Goal: Use online tool/utility: Use online tool/utility

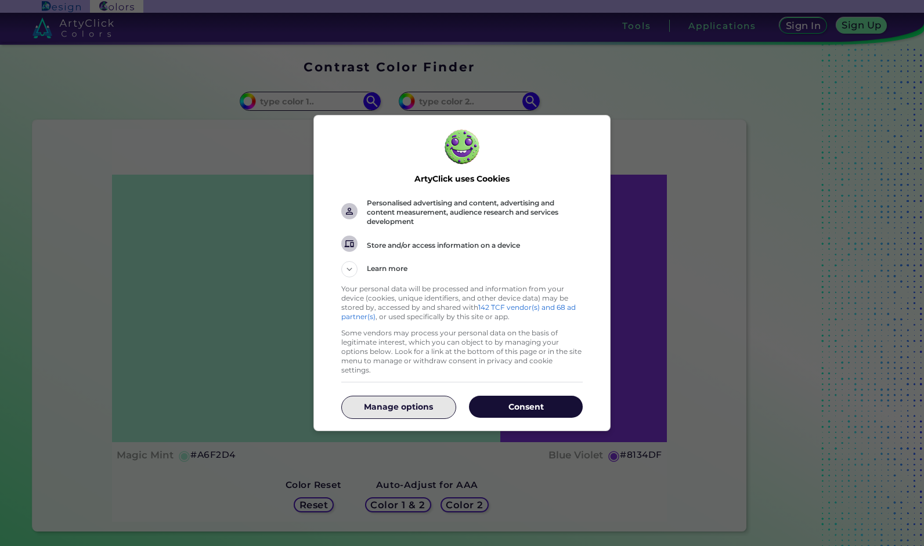
click at [399, 401] on p "Manage options" at bounding box center [398, 407] width 114 height 12
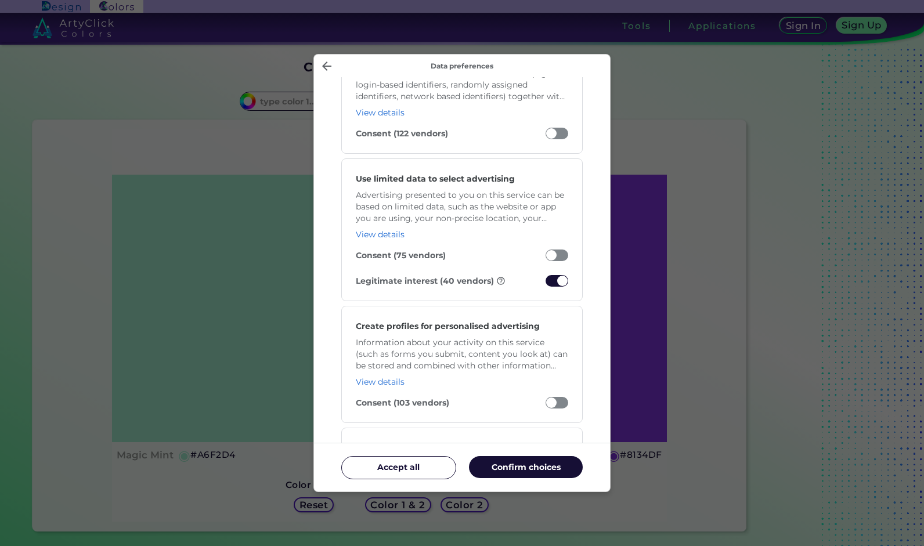
scroll to position [133, 0]
click at [561, 275] on span "Manage your data" at bounding box center [556, 280] width 23 height 12
click at [545, 283] on input "Legitimate interest (40 vendors)" at bounding box center [545, 283] width 0 height 0
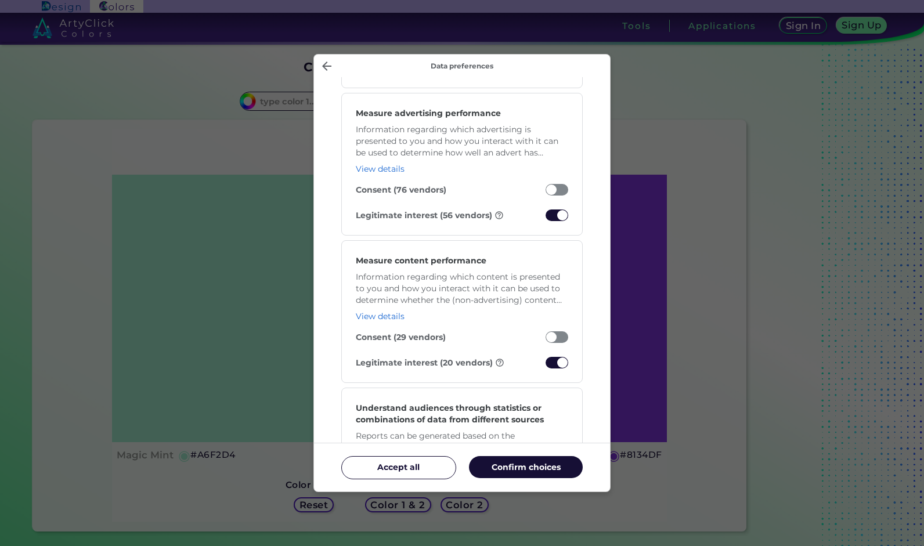
scroll to position [844, 0]
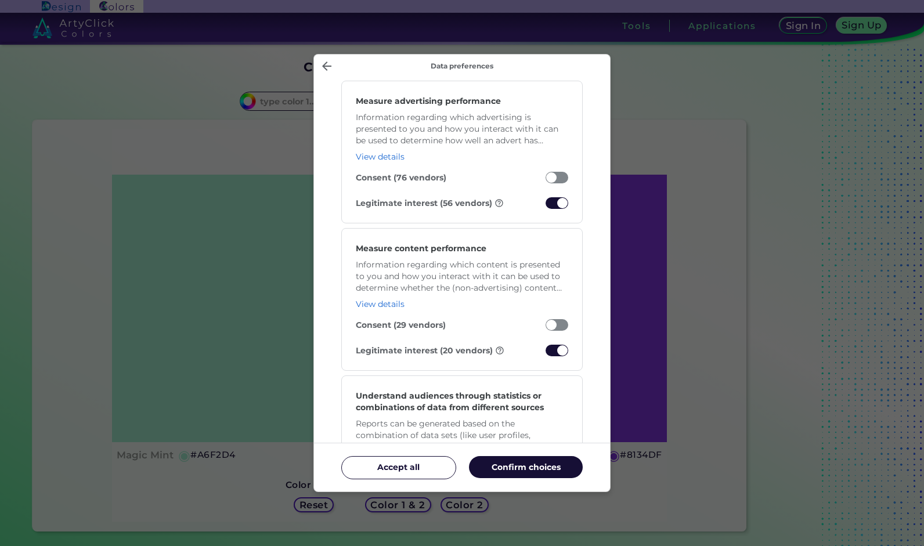
click at [557, 197] on span "Manage your data" at bounding box center [556, 203] width 23 height 12
click at [545, 206] on input "Legitimate interest (56 vendors)" at bounding box center [545, 206] width 0 height 0
click at [555, 345] on span "Manage your data" at bounding box center [556, 351] width 23 height 12
click at [545, 353] on input "Legitimate interest (20 vendors)" at bounding box center [545, 353] width 0 height 0
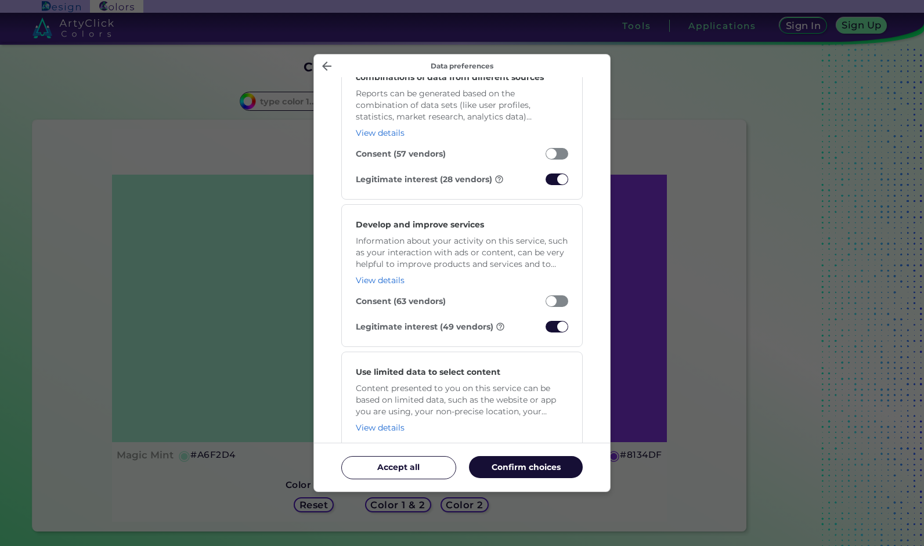
scroll to position [1176, 0]
click at [552, 176] on span "Manage your data" at bounding box center [556, 178] width 23 height 12
click at [545, 180] on input "Legitimate interest (28 vendors)" at bounding box center [545, 180] width 0 height 0
click at [552, 320] on span "Manage your data" at bounding box center [556, 325] width 23 height 12
click at [545, 328] on input "Legitimate interest (49 vendors)" at bounding box center [545, 328] width 0 height 0
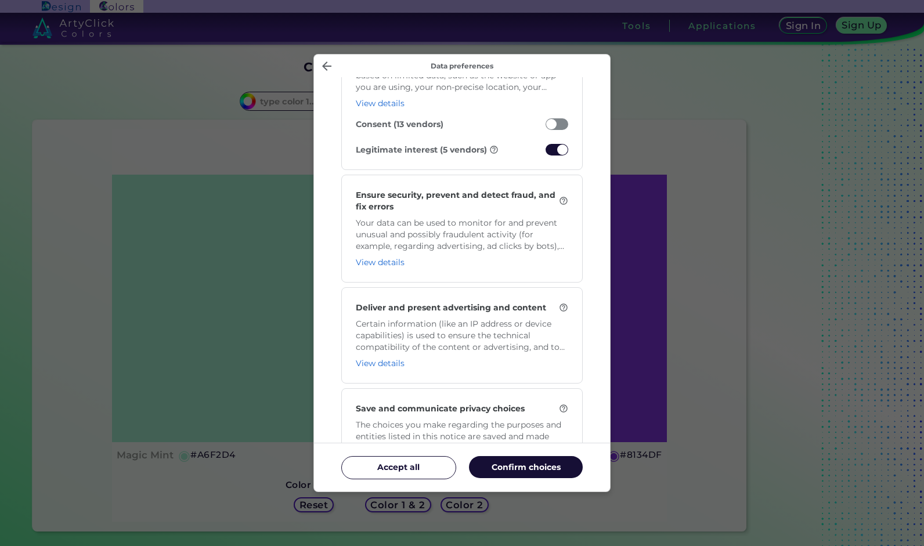
scroll to position [1503, 0]
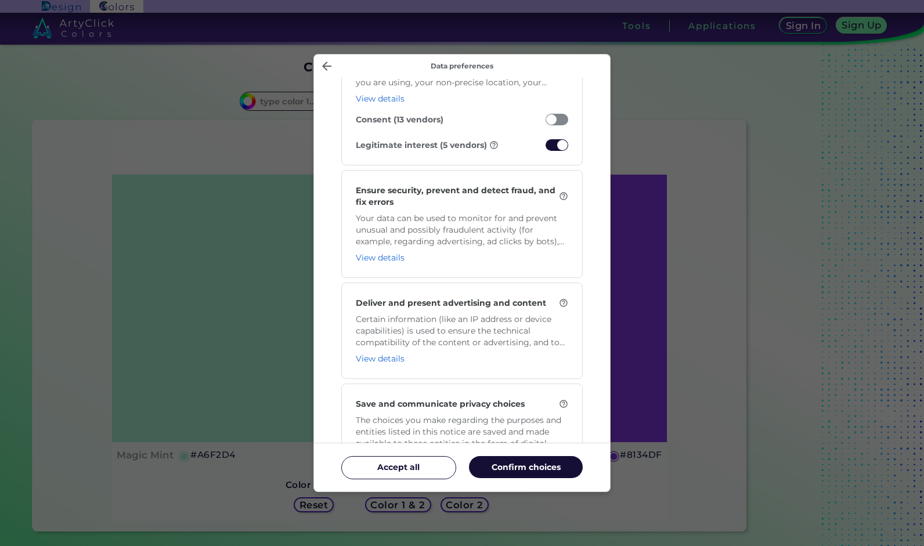
click at [551, 140] on span "Manage your data" at bounding box center [556, 145] width 23 height 12
click at [545, 148] on input "Legitimate interest (5 vendors)" at bounding box center [545, 148] width 0 height 0
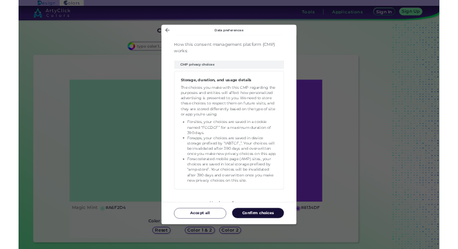
scroll to position [2372, 0]
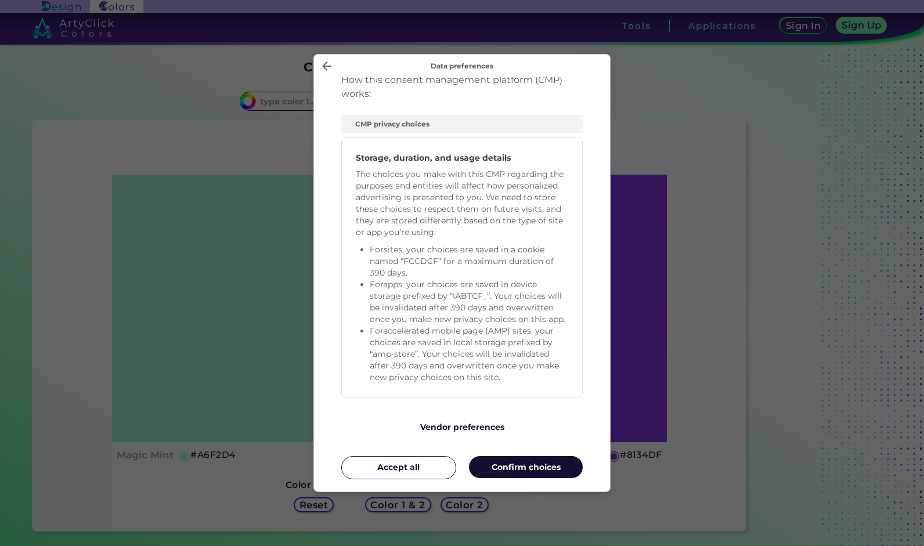
click at [527, 474] on button "Confirm choices" at bounding box center [526, 467] width 114 height 22
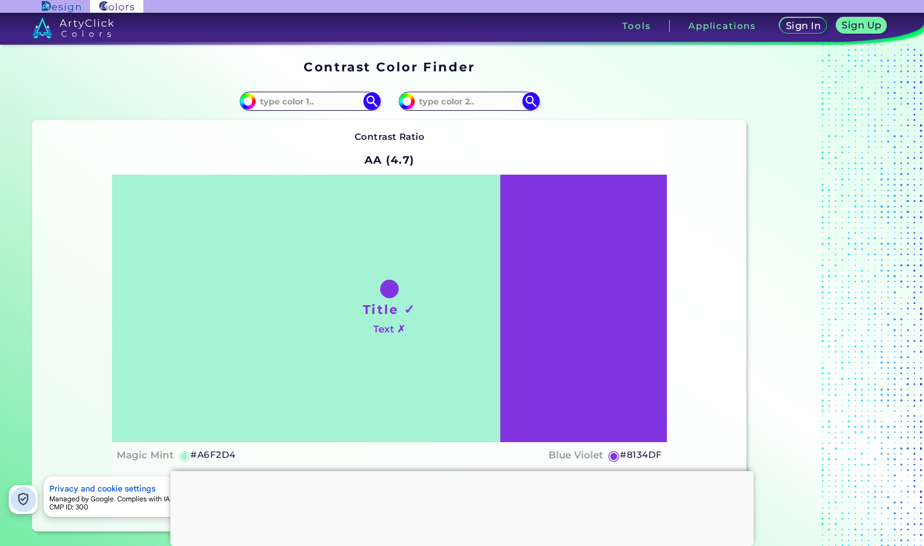
click at [463, 471] on div at bounding box center [462, 471] width 583 height 0
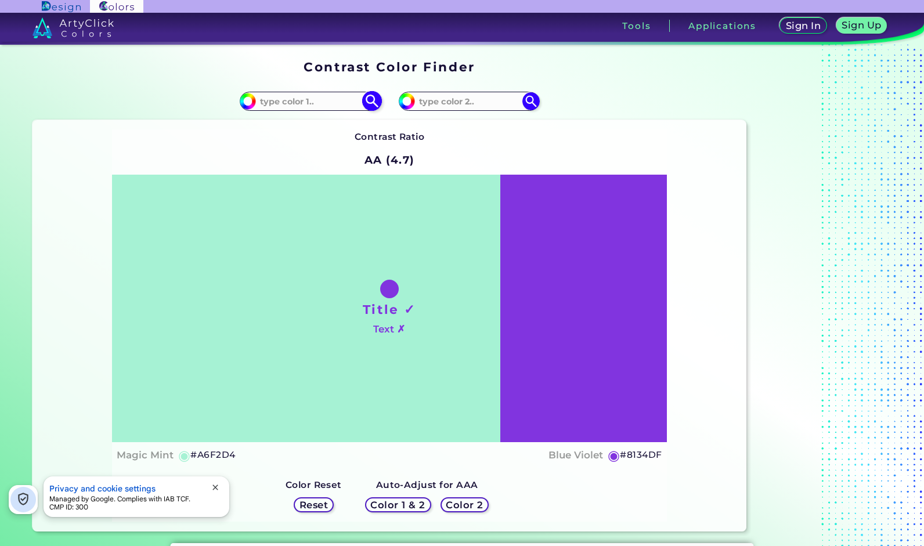
click at [249, 106] on input "#a6f2d4" at bounding box center [246, 99] width 15 height 15
click at [251, 108] on img at bounding box center [247, 100] width 17 height 17
click at [248, 105] on input "#a6f2d4" at bounding box center [246, 99] width 15 height 15
type input "#f2a6da"
type input "#F2A6DA"
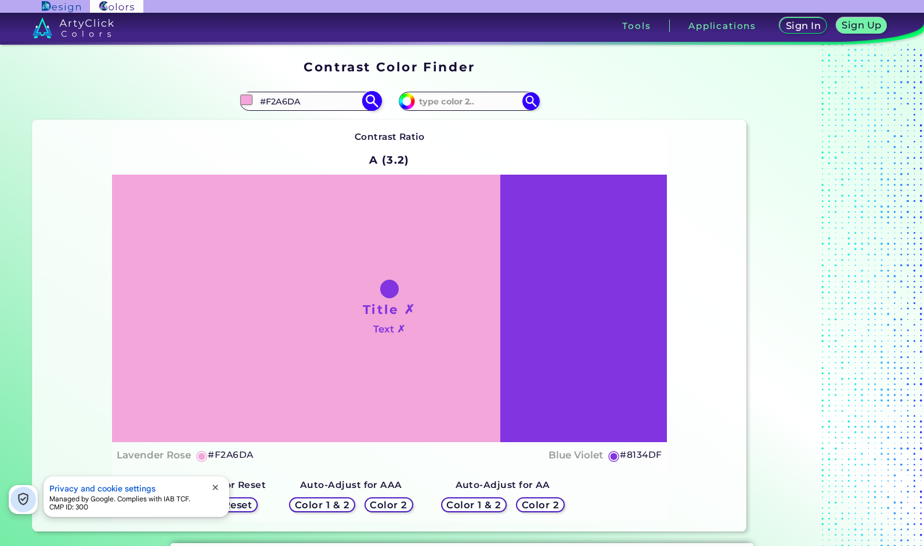
type input "#f2a6de"
type input "#F2A6DE"
type input "#f2a6e2"
type input "#F2A6E2"
type input "#f2a6e4"
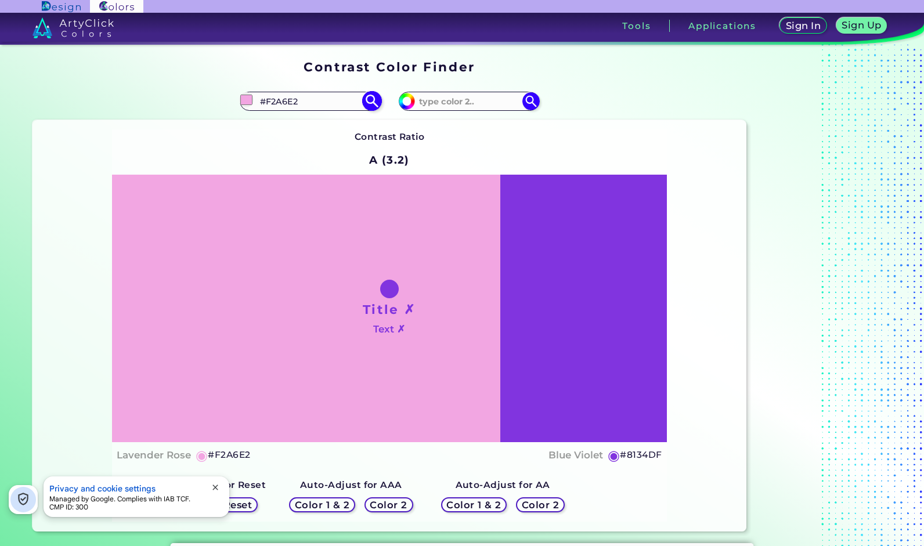
type input "#F2A6E4"
type input "#f2a6e2"
type input "#F2A6E2"
type input "#f2a6de"
type input "#F2A6DE"
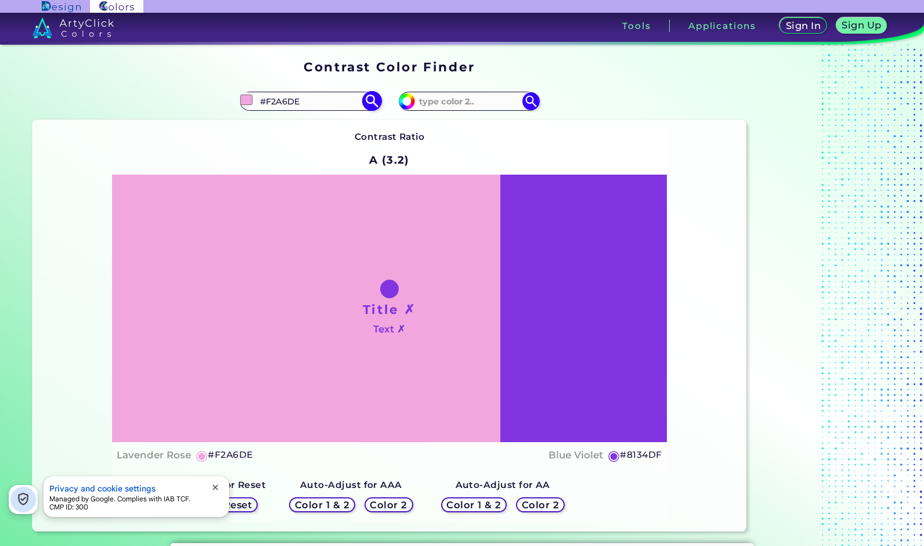
type input "#e826b4"
type input "#E826B4"
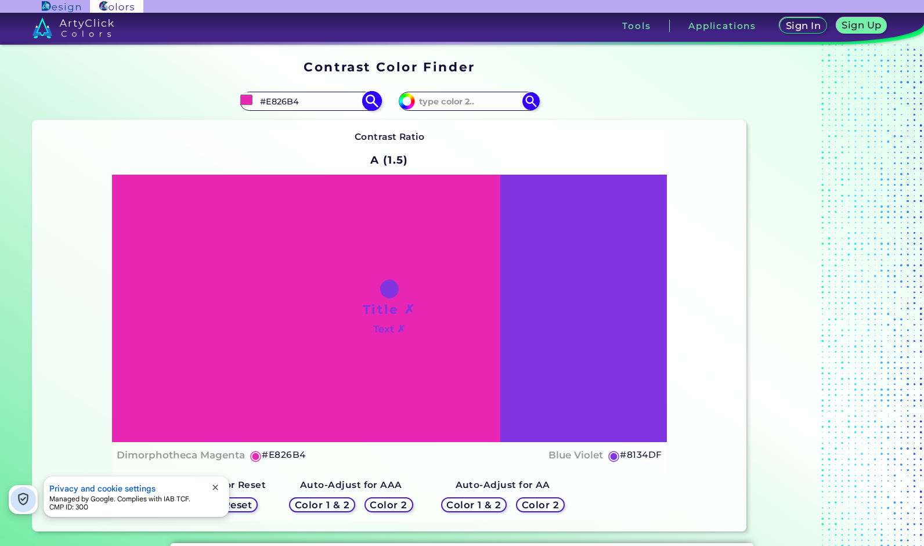
type input "#e826a1"
type input "#E826A1"
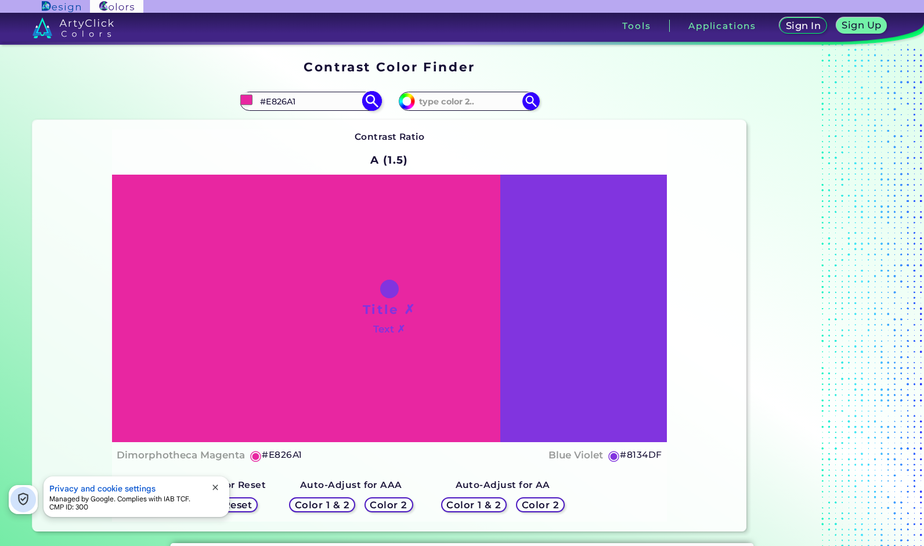
type input "#e82697"
type input "#E82697"
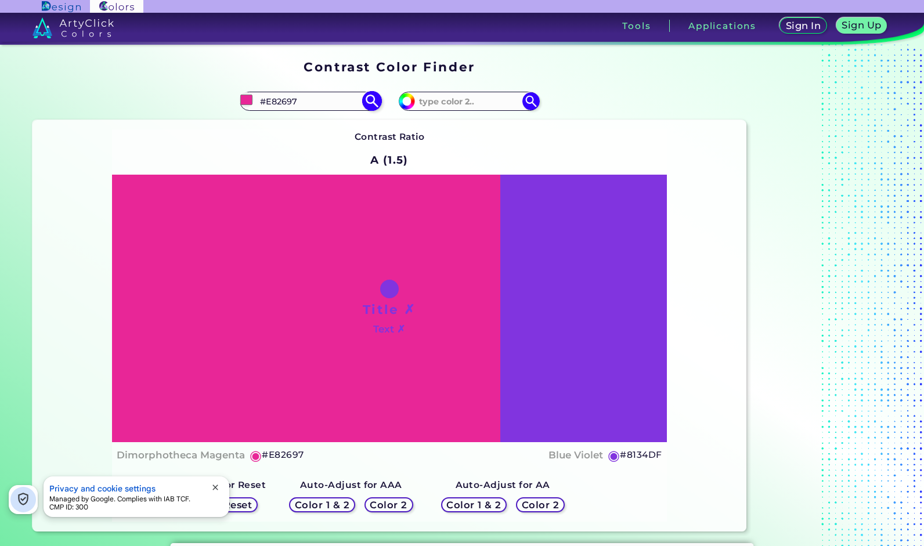
type input "#e8268e"
type input "#E8268E"
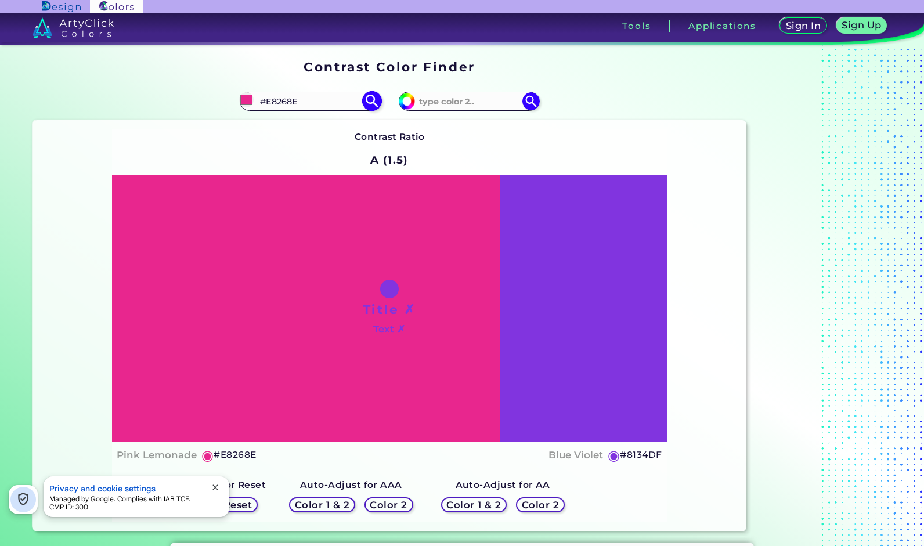
type input "#e82684"
type input "#E82684"
type input "#e8267a"
type input "#E8267A"
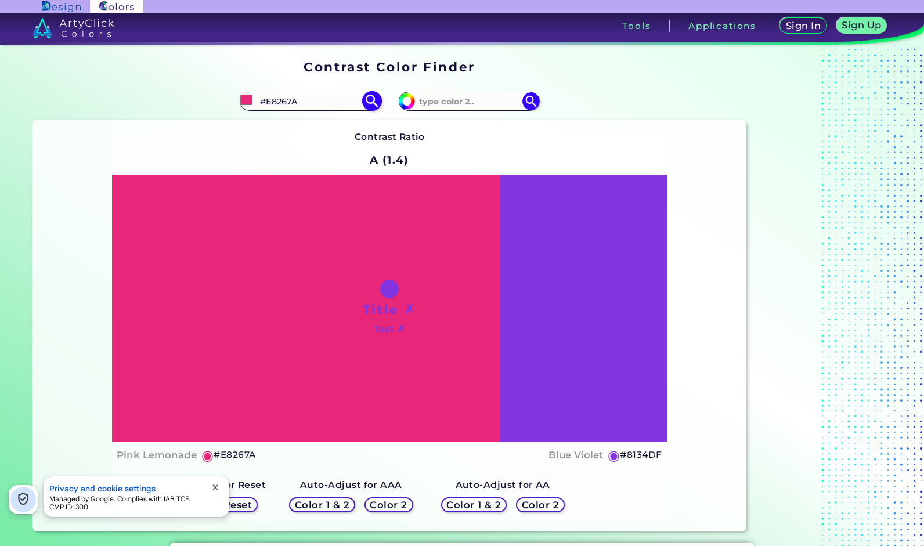
type input "#e82674"
type input "#E82674"
click at [548, 505] on h5 "Color 2" at bounding box center [540, 505] width 34 height 9
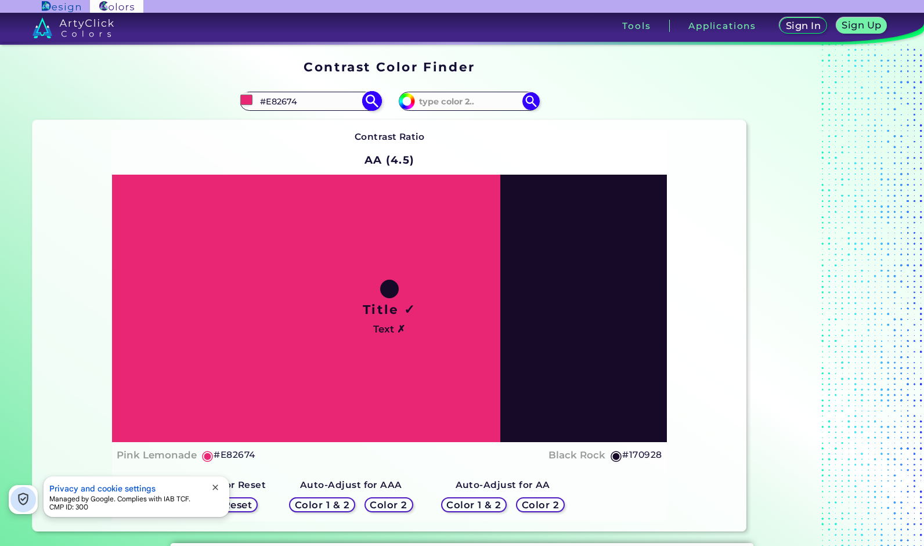
click at [248, 100] on input "#e82674" at bounding box center [246, 99] width 15 height 15
type input "#e32b75"
type input "#E32B75"
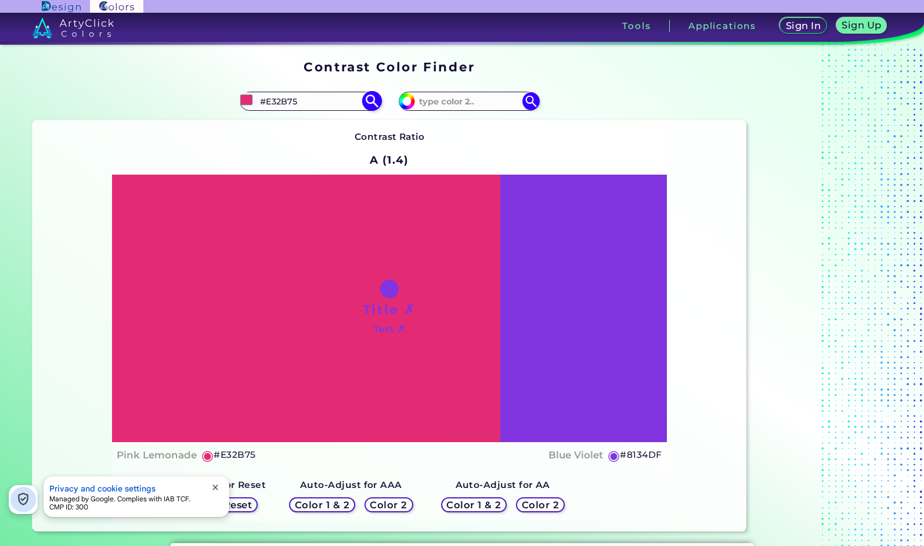
type input "#e42f78"
type input "#E42F78"
type input "#e6337a"
type input "#E6337A"
type input "#e7367d"
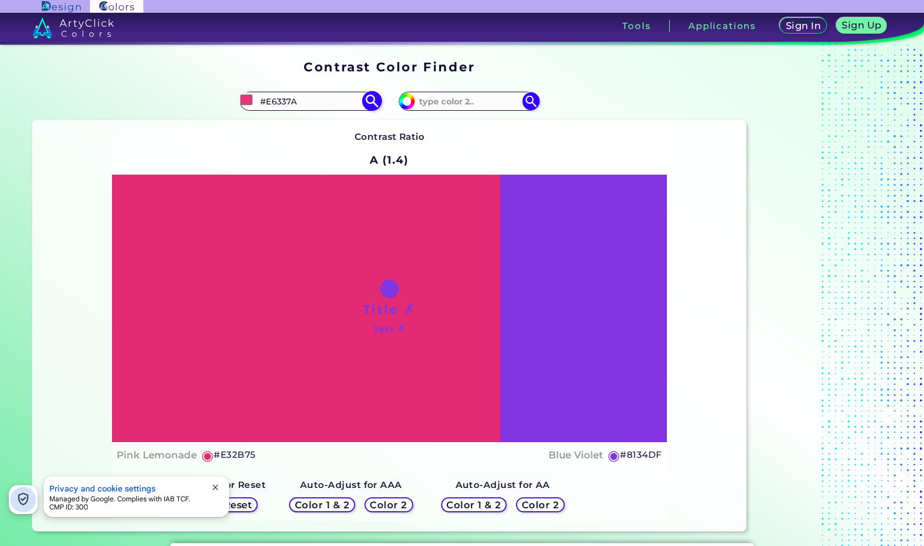
type input "#E7367D"
type input "#e83b80"
type input "#E83B80"
type input "#ea3980"
type input "#EA3980"
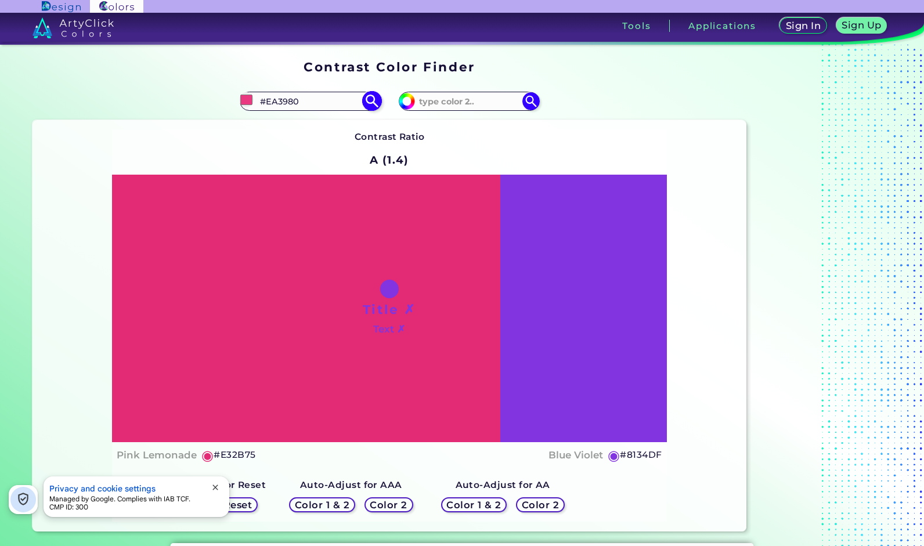
type input "#eb3d83"
type input "#EB3D83"
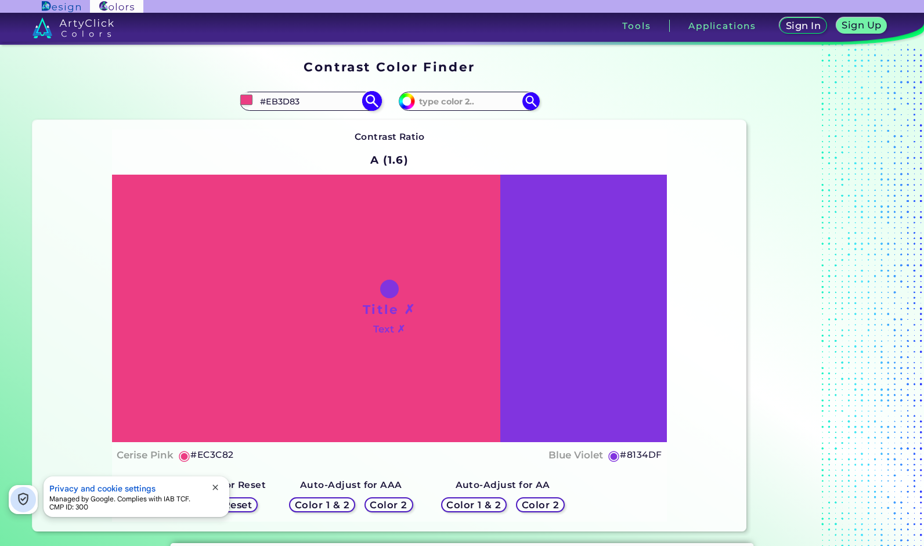
type input "#ec3c82"
type input "#EC3C82"
type input "#ec4185"
type input "#EC4185"
type input "#ee4488"
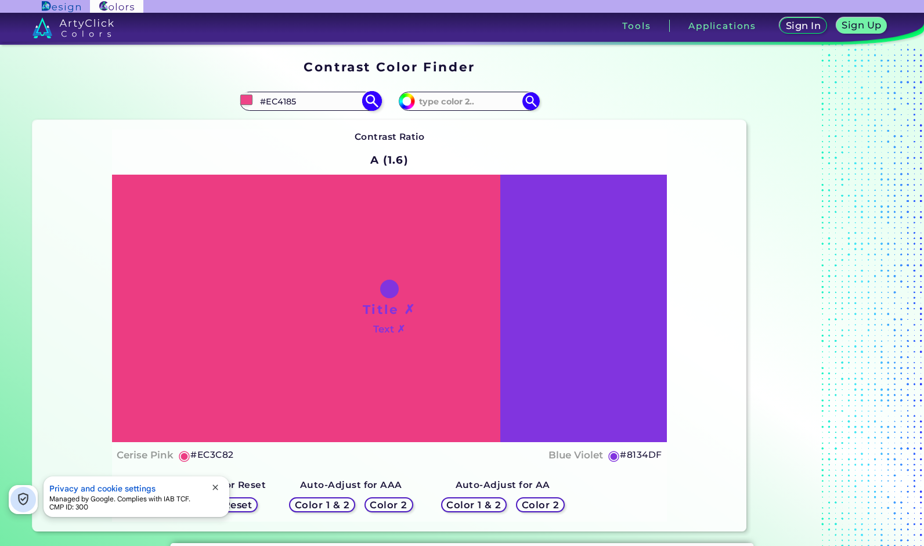
type input "#EE4488"
type input "#f0478b"
type input "#F0478B"
type input "#f04c8e"
type input "#F04C8E"
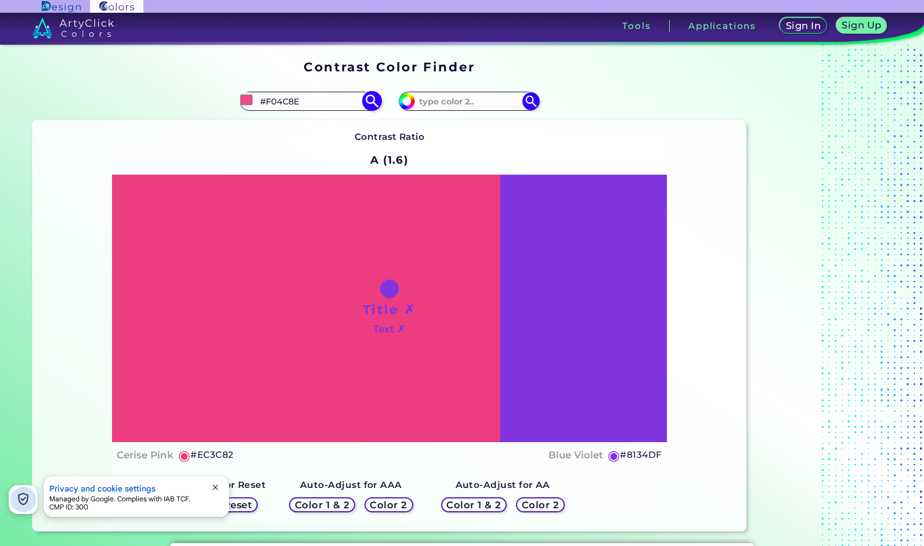
type input "#f14b8d"
type input "#F14B8D"
type input "#f25090"
type input "#F25090"
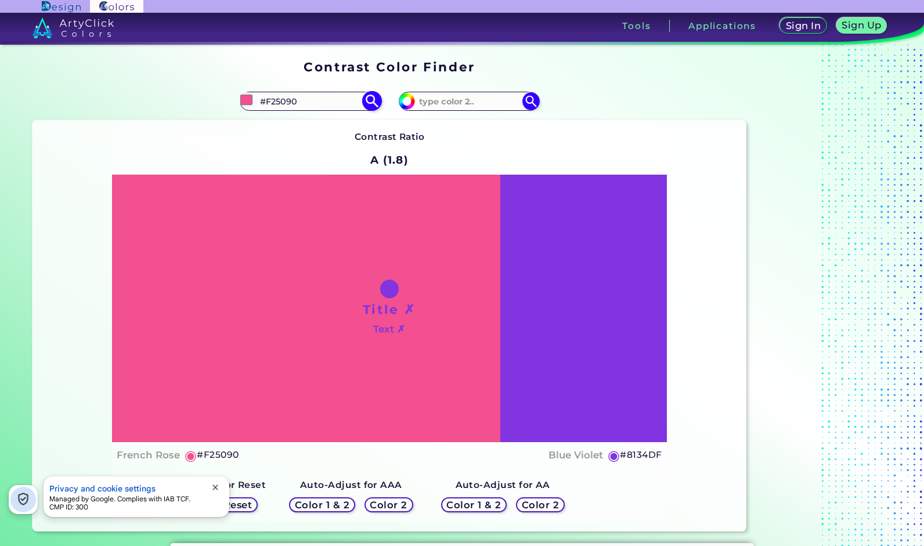
type input "#f05191"
type input "#F05191"
type input "#f05694"
type input "#F05694"
type input "#ee5894"
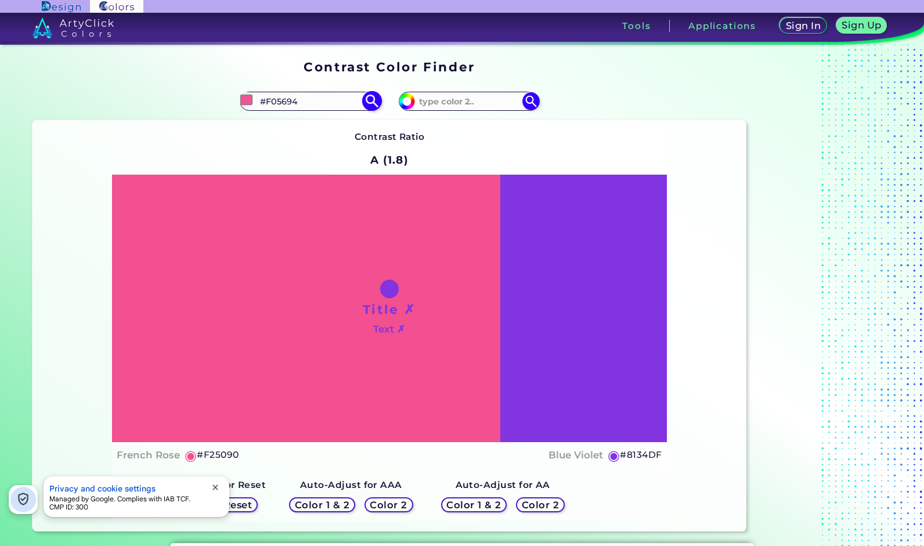
type input "#EE5894"
type input "#ec5b95"
type input "#EC5B95"
type input "#ea6298"
type input "#EA6298"
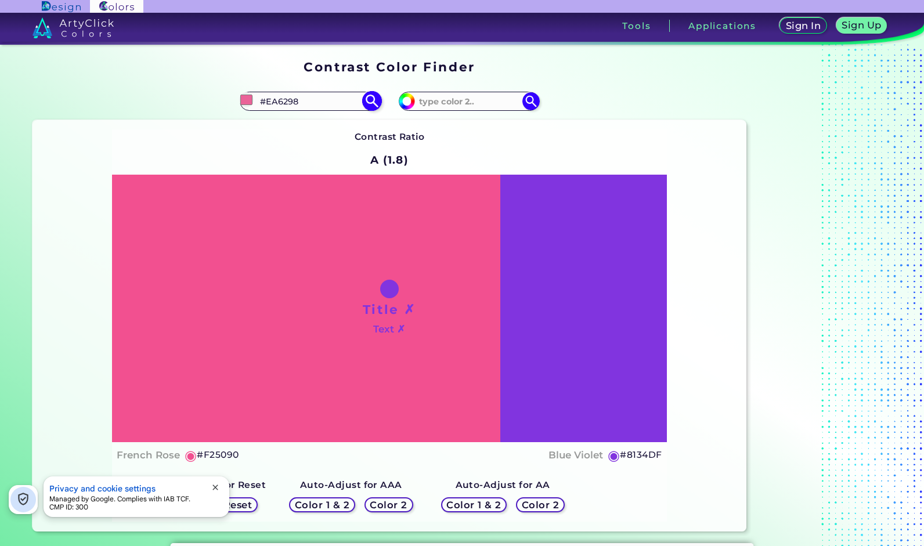
type input "#e86d9f"
type input "#E86D9F"
type input "#e477a2"
type input "#E477A2"
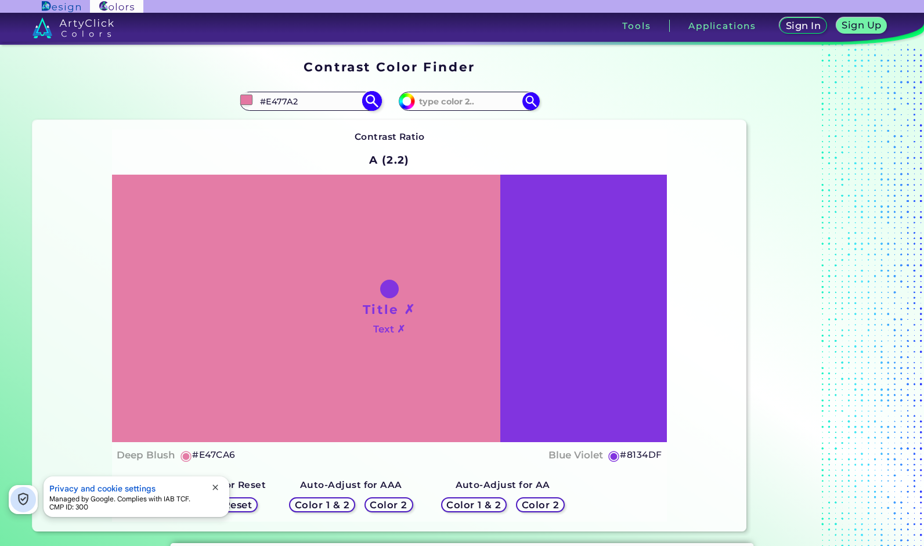
type input "#e27ea6"
type input "#E27EA6"
type input "#e189ac"
type input "#E189AC"
type input "#e08faf"
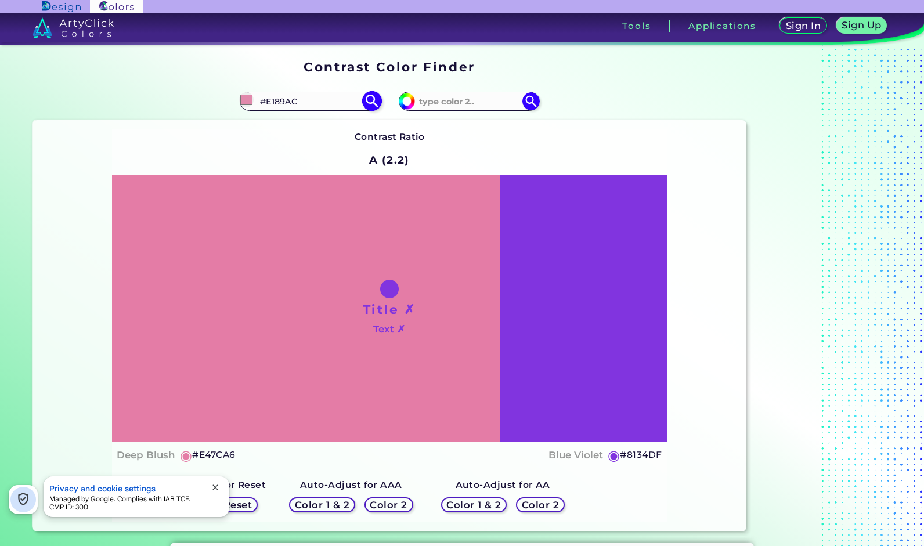
type input "#E08FAF"
type input "#e495b5"
type input "#E495B5"
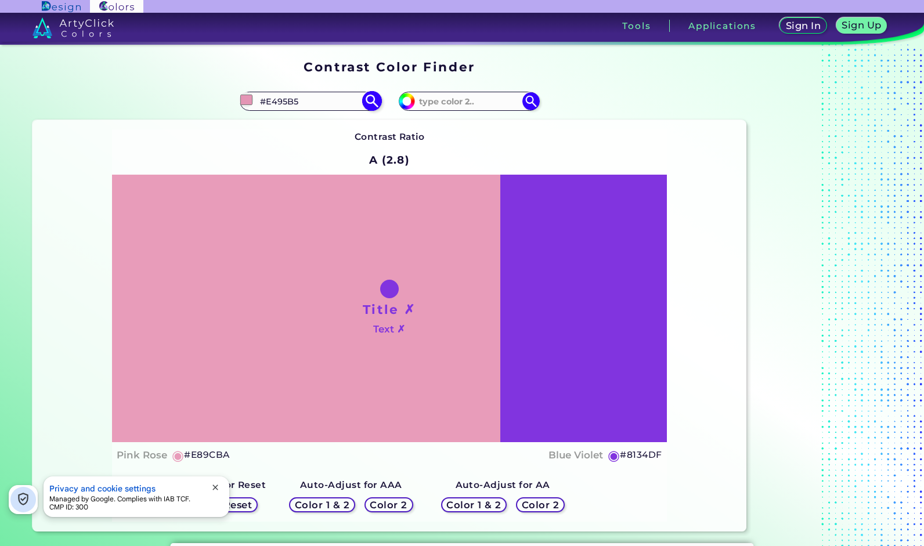
type input "#e89cba"
type input "#E89CBA"
type input "#eca7c3"
type input "#ECA7C3"
type input "#ecb1c9"
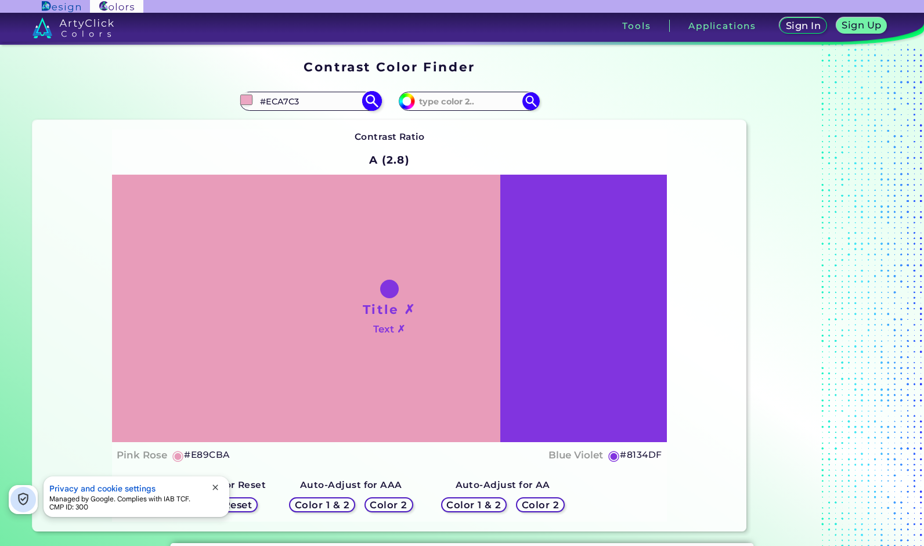
type input "#ECB1C9"
type input "#ecb6cc"
type input "#ECB6CC"
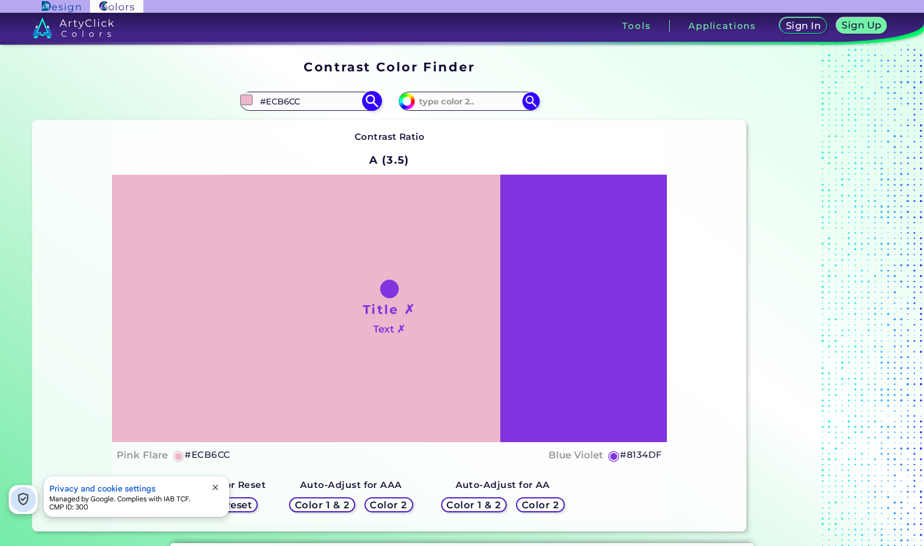
type input "#ecbbcf"
type input "#ECBBCF"
type input "#eab8cc"
type input "#EAB8CC"
type input "#e9bacc"
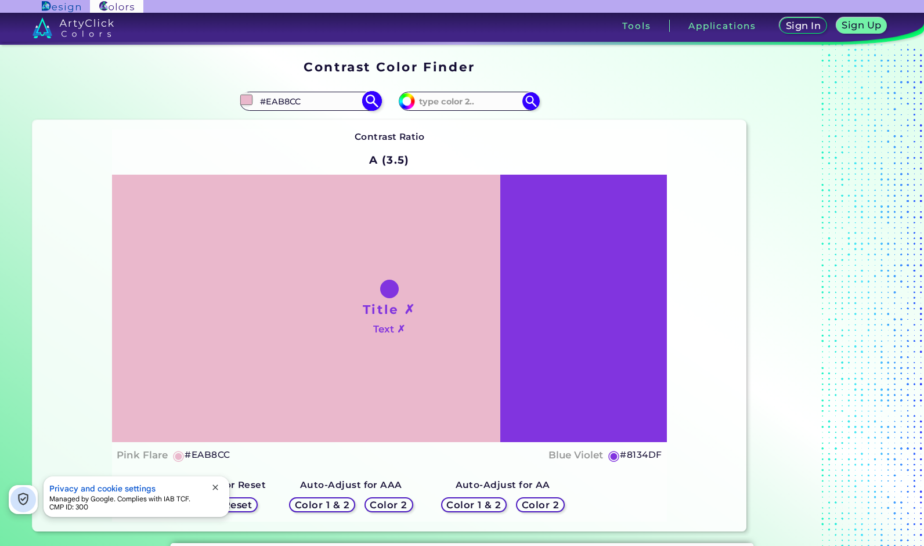
type input "#E9BACC"
type input "#e6b7ca"
type input "#E6B7CA"
type input "#e3b5c7"
type input "#E3B5C7"
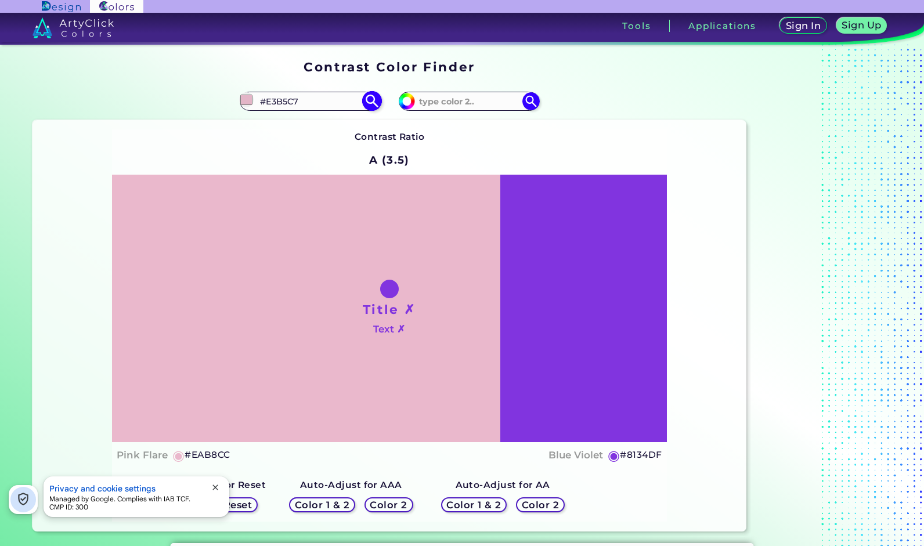
type input "#e2b6c8"
type input "#E2B6C8"
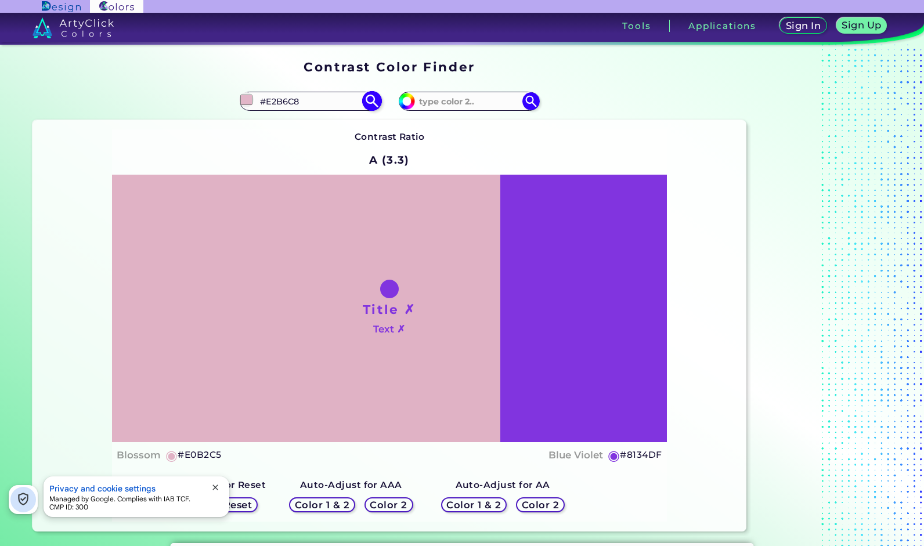
type input "#e0b2c5"
type input "#E0B2C5"
type input "#dfb3c5"
type input "#DFB3C5"
type input "#ddb1c3"
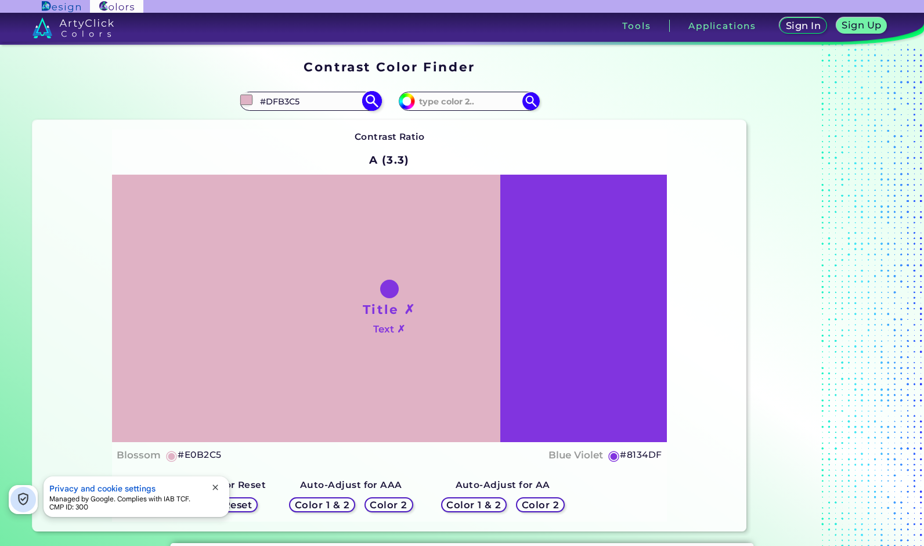
type input "#DDB1C3"
type input "#dcb2c3"
type input "#DCB2C3"
type input "#deb5c5"
type input "#DEB5C5"
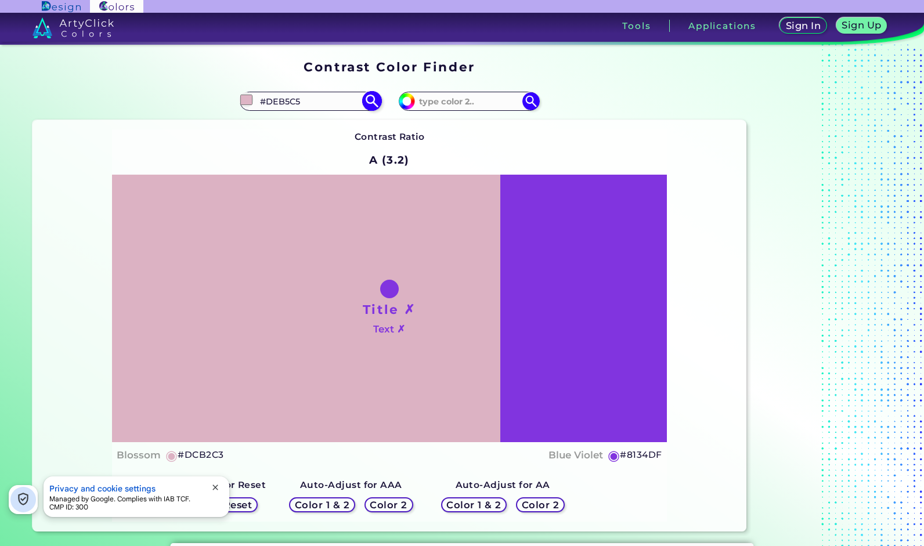
type input "#dfb9c8"
type input "#DFB9C8"
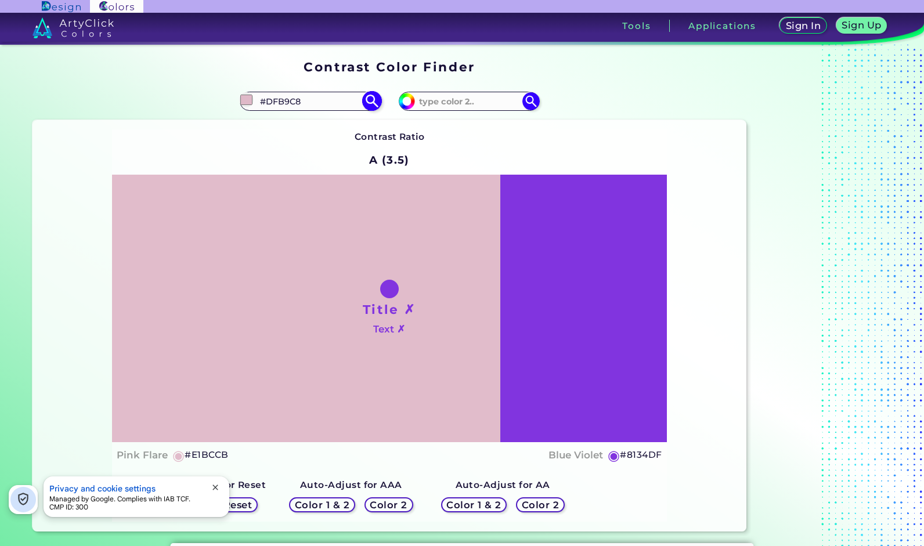
type input "#e1bccb"
type input "#E1BCCB"
type input "#e2bbcb"
type input "#E2BBCB"
type input "#e4becd"
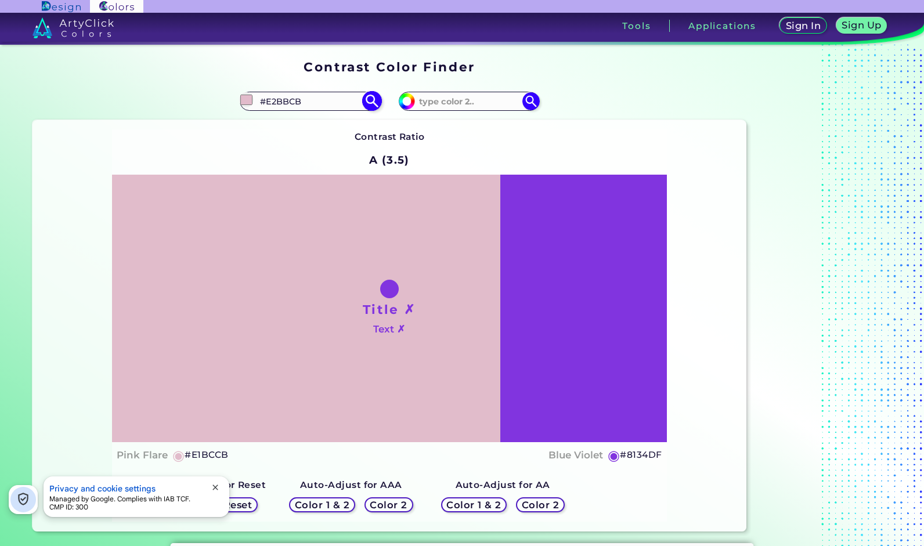
type input "#E4BECD"
type input "#e5bdcd"
type input "#E5BDCD"
type input "#e8bfd0"
type input "#E8BFD0"
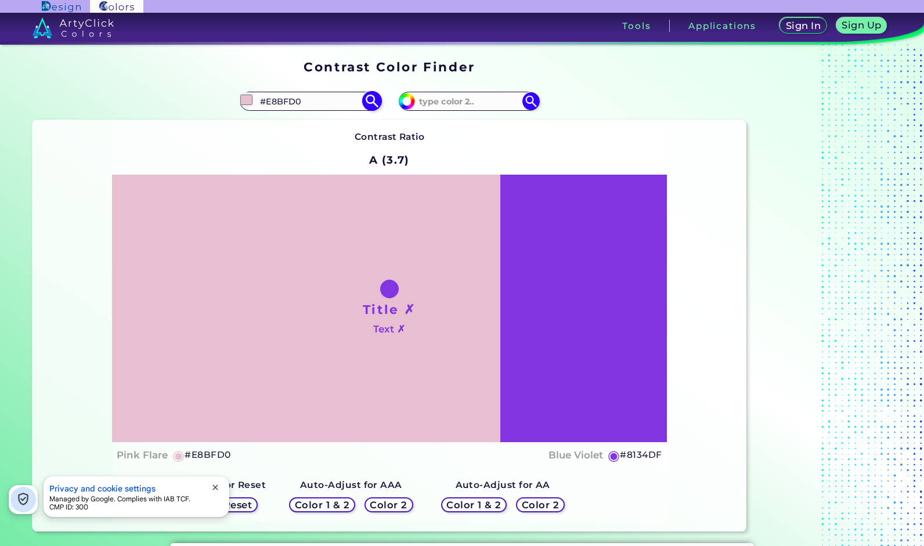
type input "#eac2d2"
type input "#EAC2D2"
type input "#edc5d5"
type input "#EDC5D5"
type input "#eec4d5"
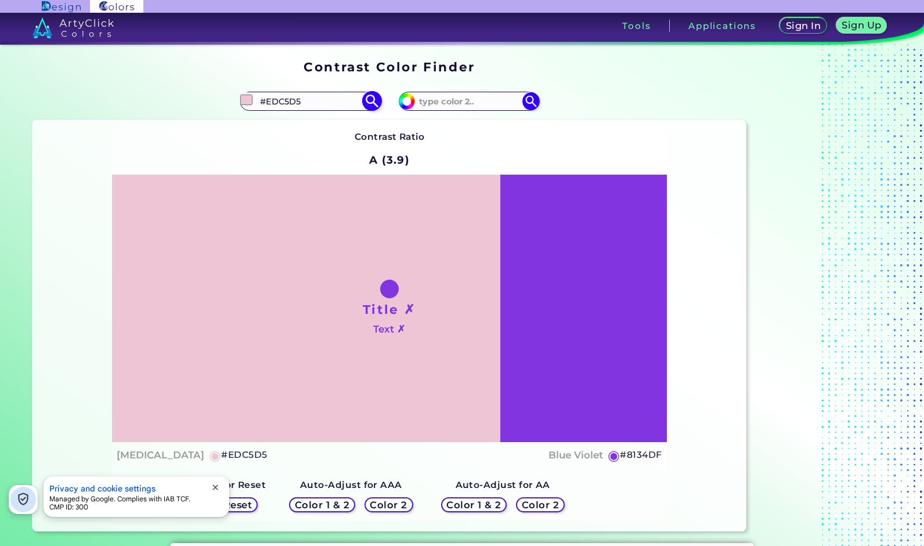
type input "#EEC4D5"
type input "#f0c7d7"
type input "#F0C7D7"
type input "#f2c9da"
type input "#F2C9DA"
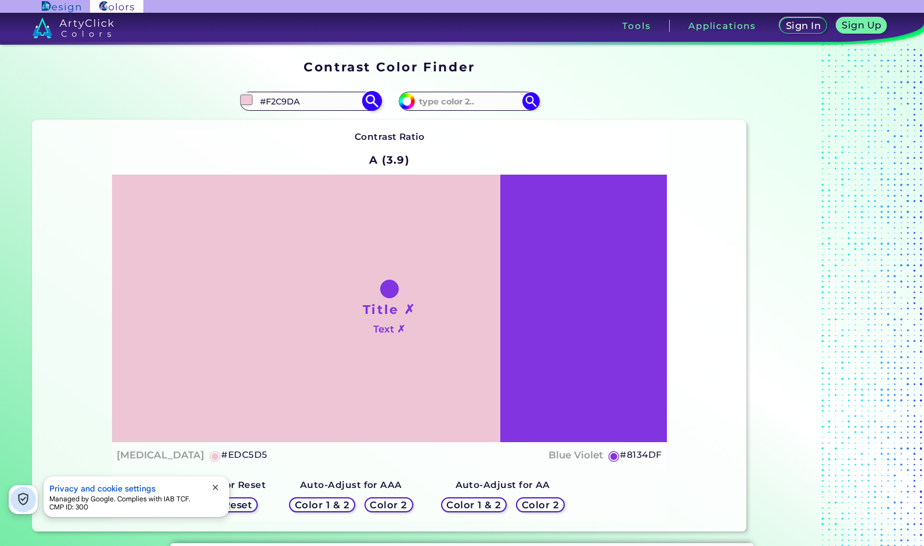
type input "#f3c9da"
type input "#F3C9DA"
type input "#f5ccdc"
type input "#F5CCDC"
type input "#f7cadc"
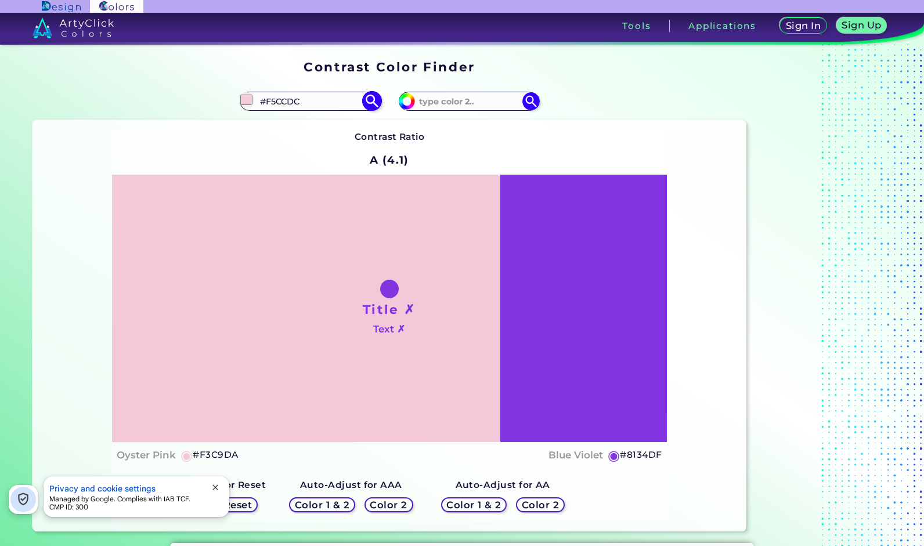
type input "#F7CADC"
type input "#f8c9dc"
type input "#F8C9DC"
type input "#f7cadc"
type input "#F7CADC"
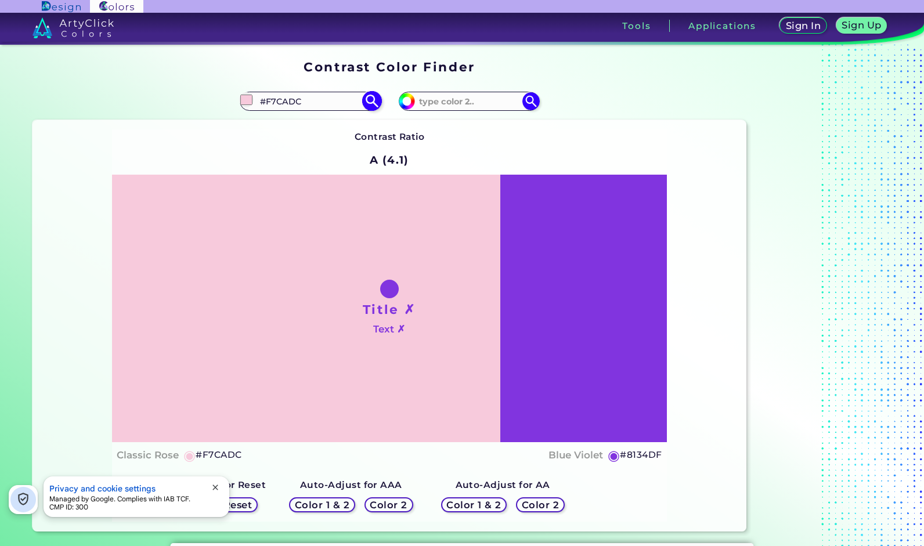
type input "#f4c7d9"
type input "#F4C7D9"
type input "#f3c4d7"
type input "#F3C4D7"
type input "#f0c1d4"
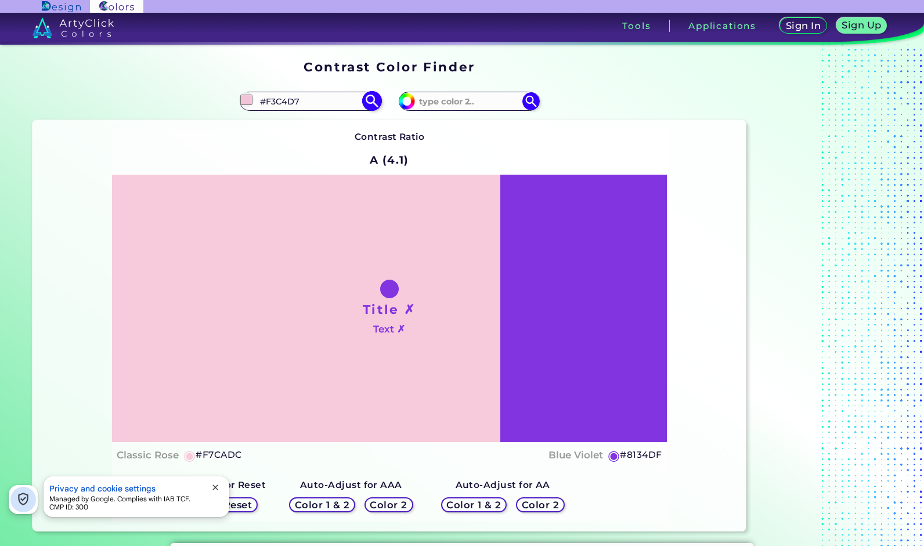
type input "#F0C1D4"
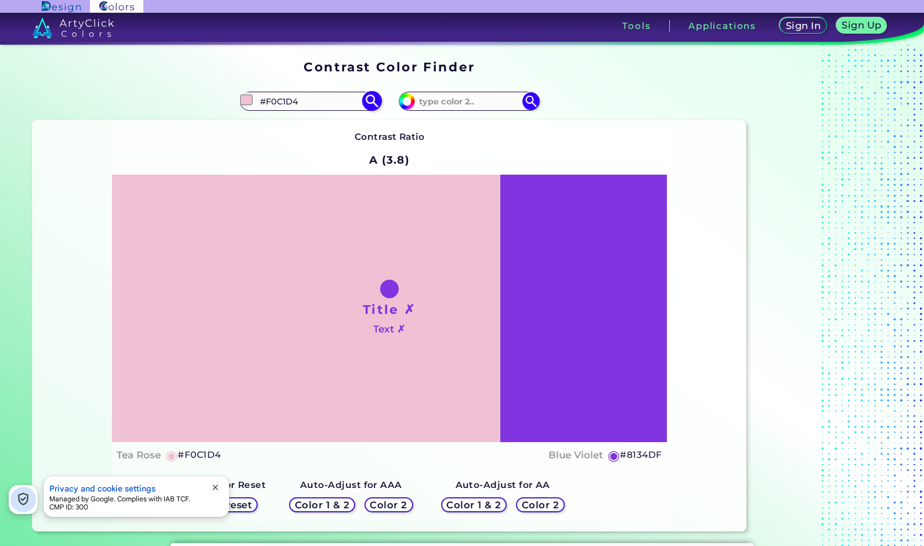
type input "#f0c2d4"
type input "#F0C2D4"
type input "#e9becf"
type input "#E9BECF"
type input "#e2b6c8"
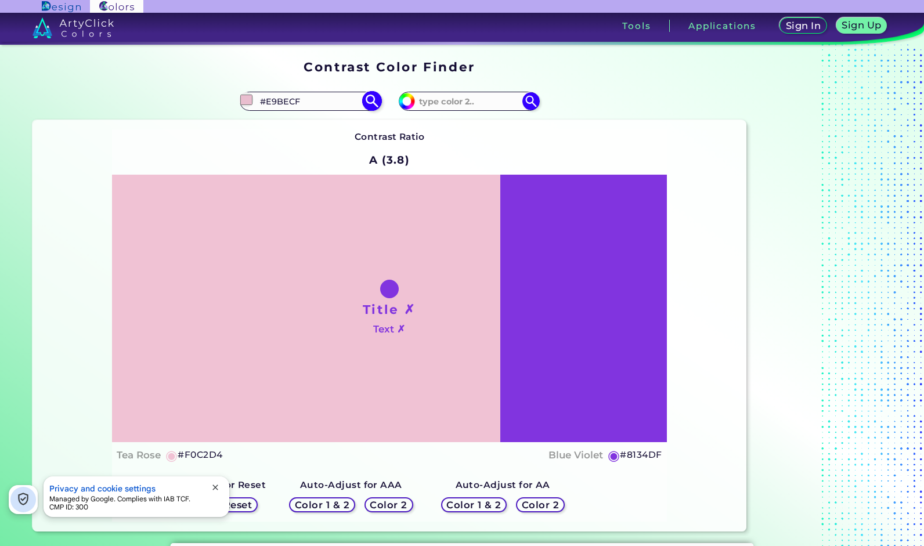
type input "#E2B6C8"
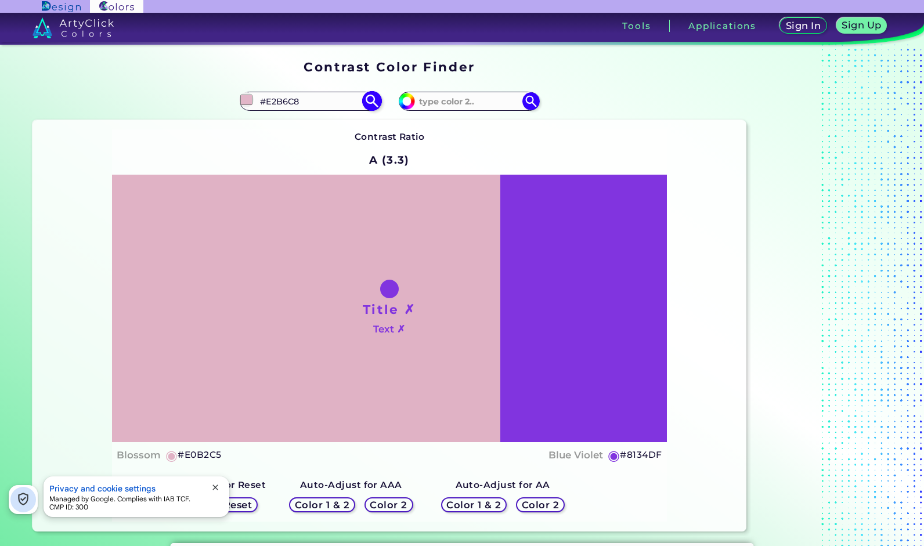
type input "#e0b2c5"
type input "#E0B2C5"
type input "#dfb3c5"
type input "#DFB3C5"
type input "#ddb1c3"
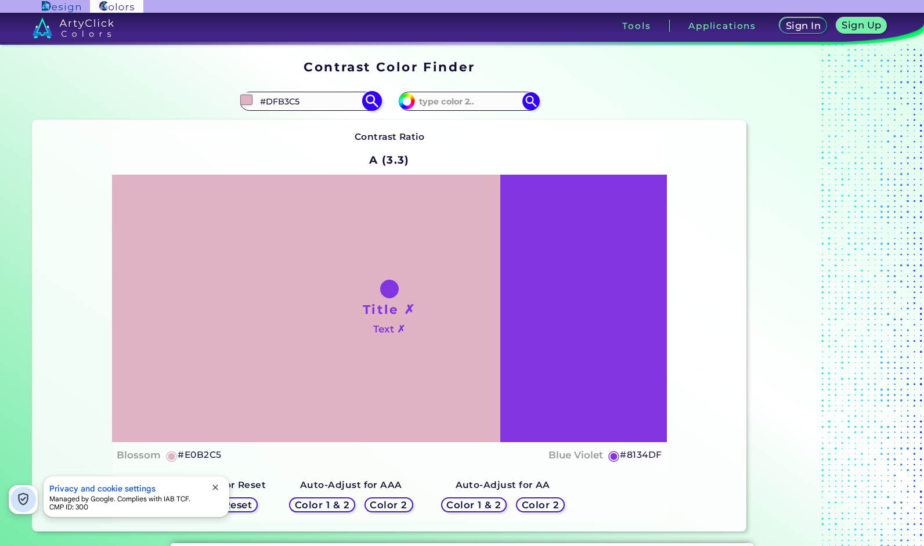
type input "#DDB1C3"
type input "#dbaec0"
type input "#DBAEC0"
type input "#d7acbe"
type input "#D7ACBE"
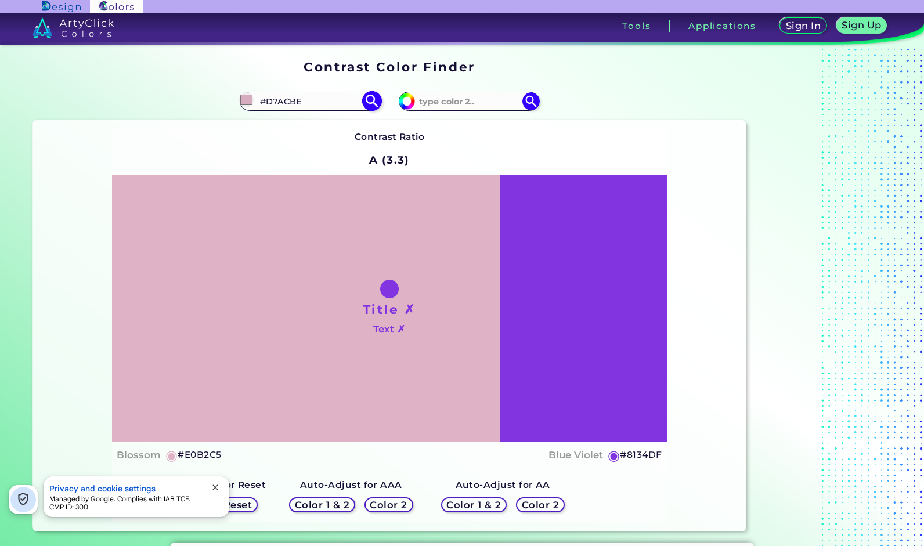
type input "#d2a7b8"
type input "#D2A7B8"
type input "#c69faf"
type input "#C69FAF"
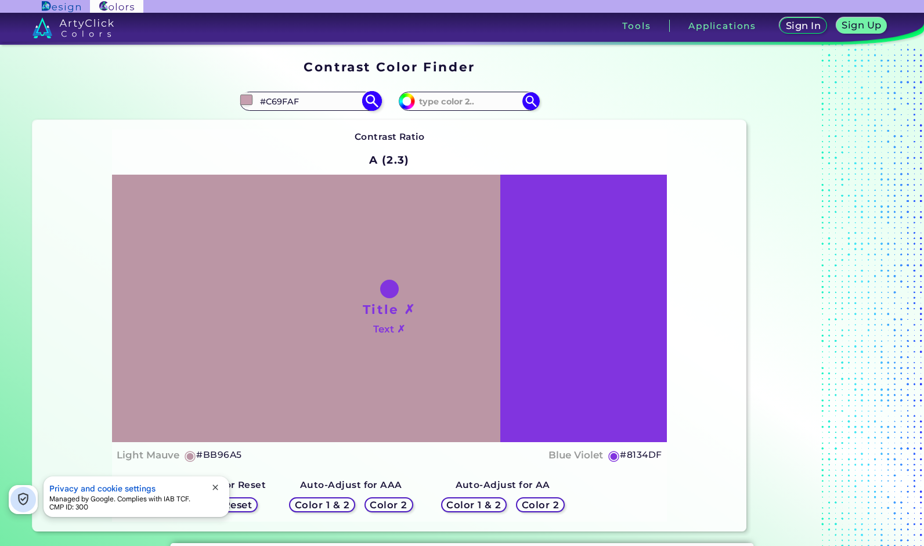
type input "#bb96a5"
type input "#BB96A5"
type input "#b894a2"
type input "#B894A2"
type input "#b592a0"
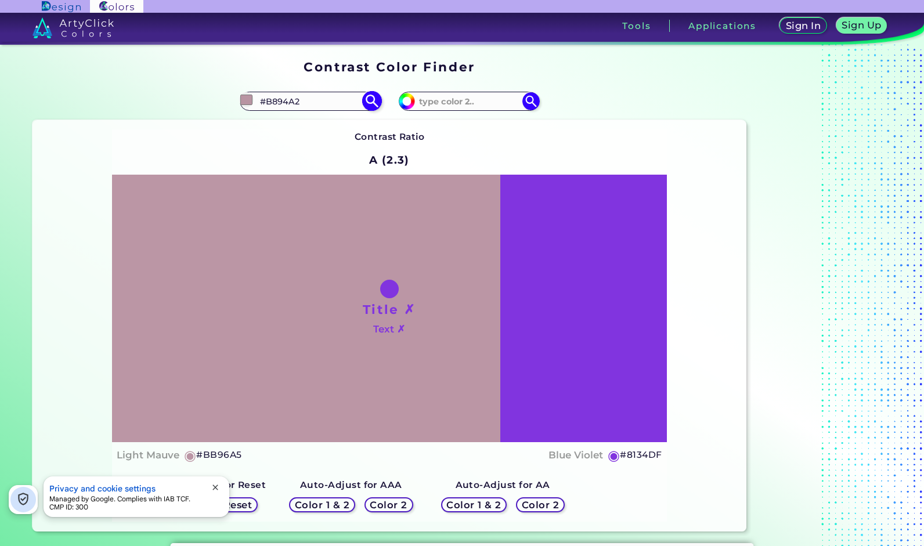
type input "#B592A0"
type input "#b2909d"
type input "#B2909D"
type input "#b08d9b"
type input "#B08D9B"
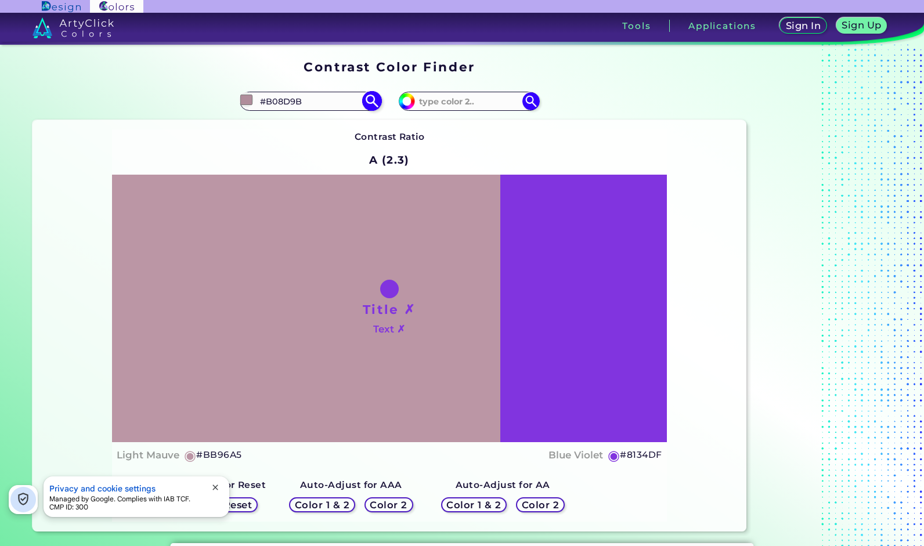
type input "#af8e9b"
type input "#AF8E9B"
type input "#ac8b98"
type input "#AC8B98"
type input "#a98996"
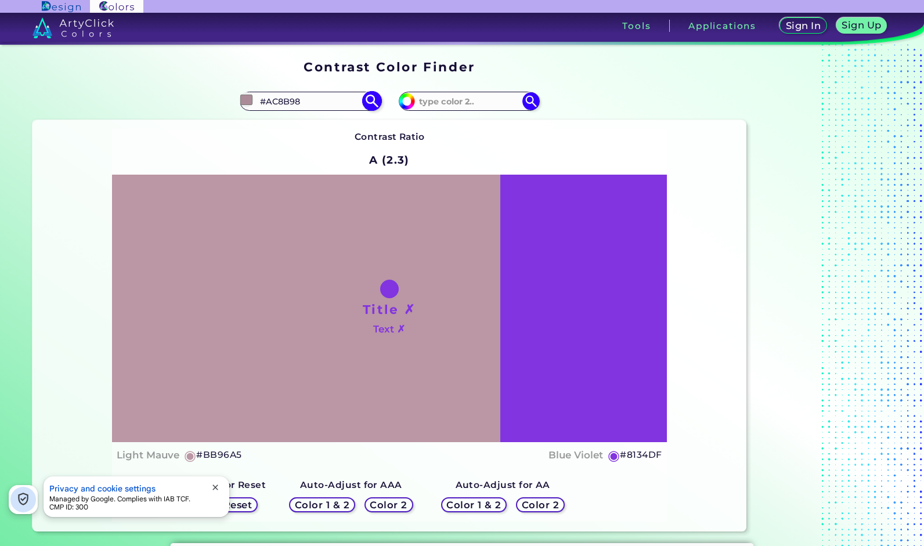
type input "#A98996"
type input "#a78693"
type input "#A78693"
type input "#a2818e"
type input "#A2818E"
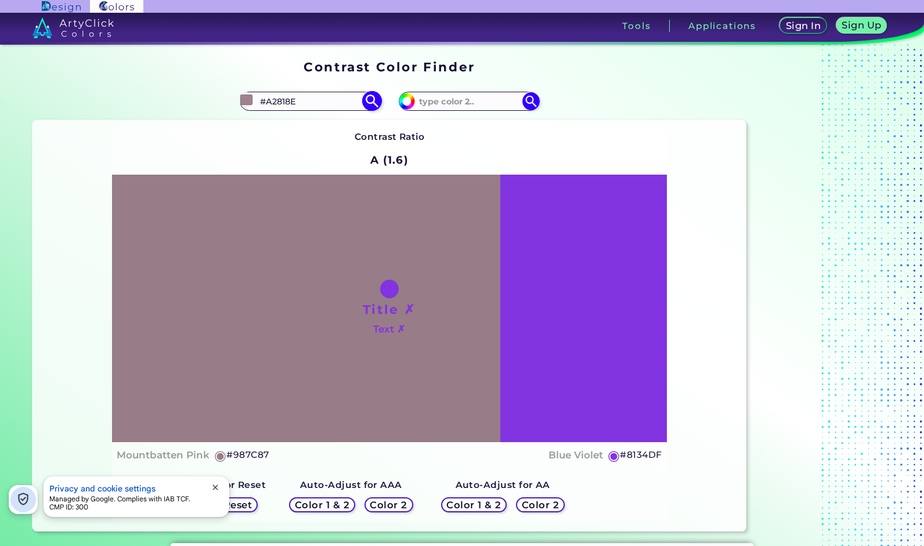
type input "#987c87"
type input "#987C87"
type input "#89707a"
type input "#89707A"
type input "#7e6770"
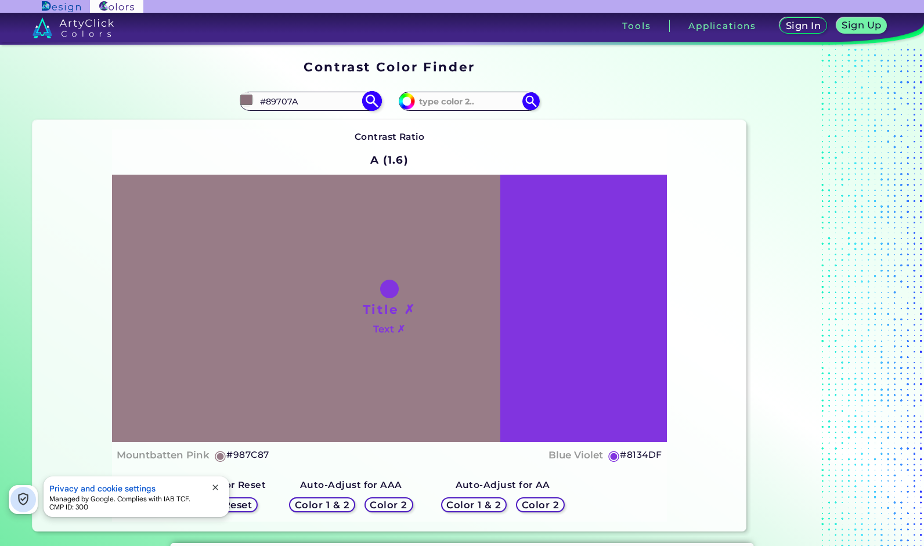
type input "#7E6770"
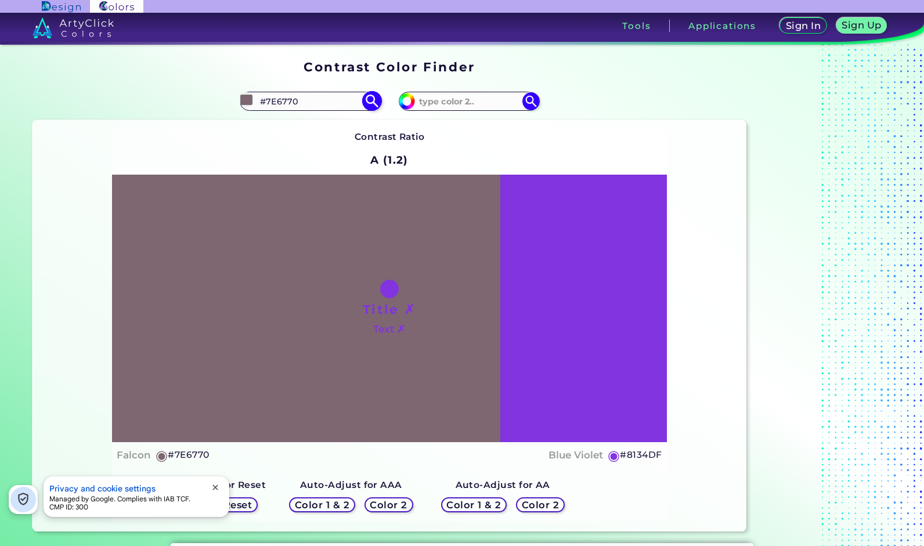
type input "#7d646e"
type input "#7D646E"
type input "#7a626b"
type input "#7A626B"
type input "#715b64"
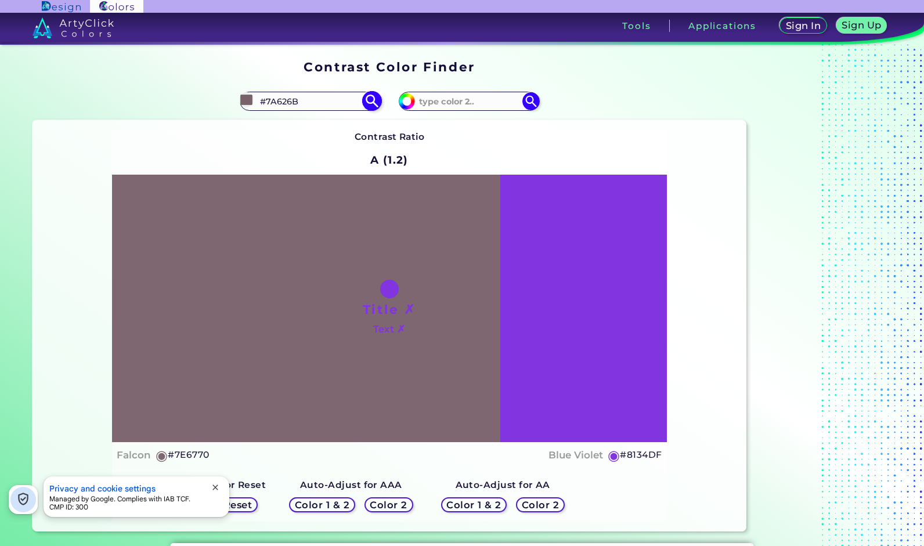
type input "#715B64"
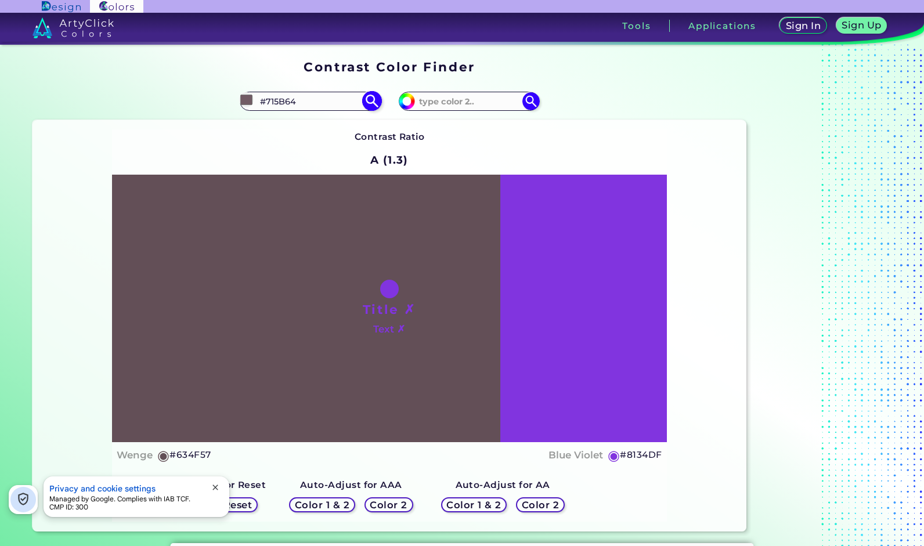
type input "#634f57"
type input "#634F57"
type input "#625057"
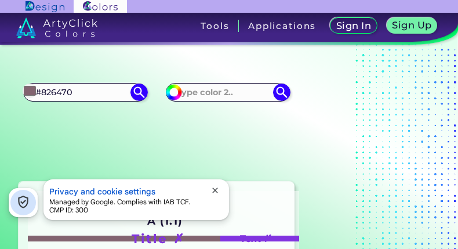
scroll to position [146, 0]
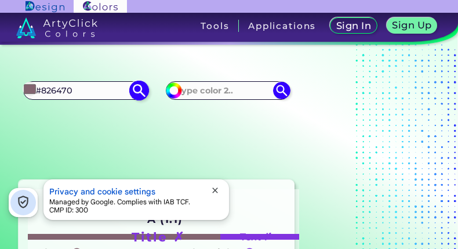
click at [31, 90] on input "#826470" at bounding box center [30, 89] width 15 height 15
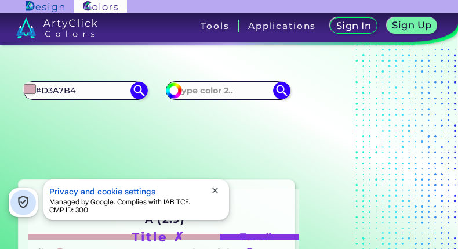
click at [236, 113] on section "#d3a7b4 #D3A7B4 #8134df Contrast Ratio A (2.9) ◉" at bounding box center [157, 225] width 286 height 317
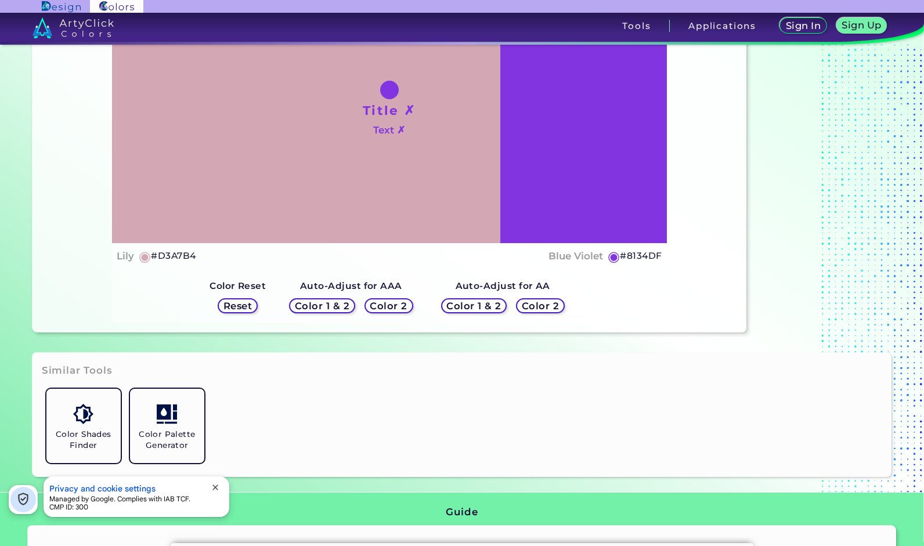
scroll to position [198, 0]
click at [545, 302] on h5 "Color 2" at bounding box center [540, 306] width 34 height 9
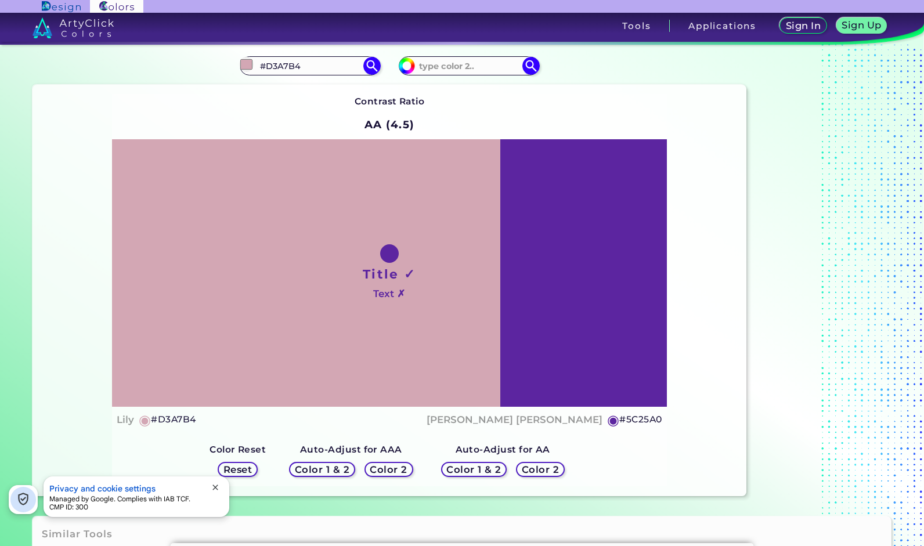
scroll to position [32, 0]
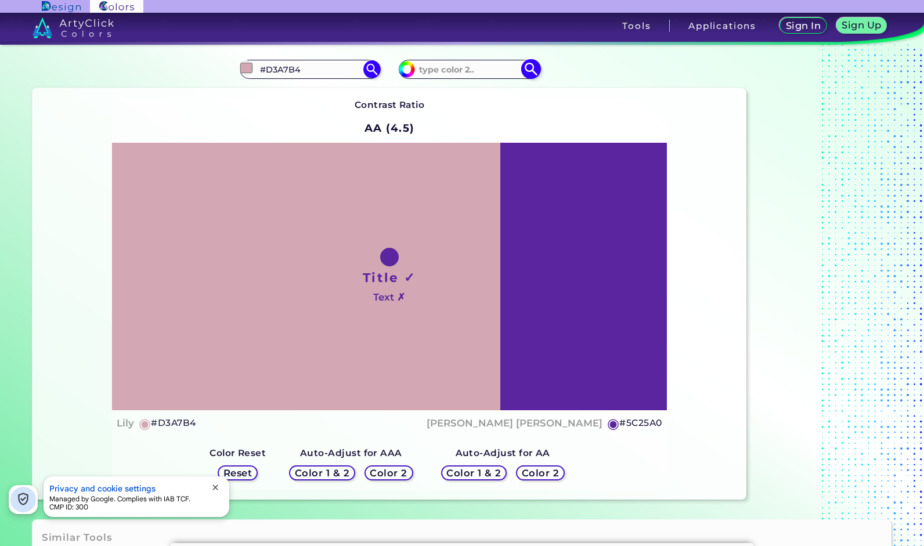
click at [404, 73] on input "#8134df" at bounding box center [405, 67] width 15 height 15
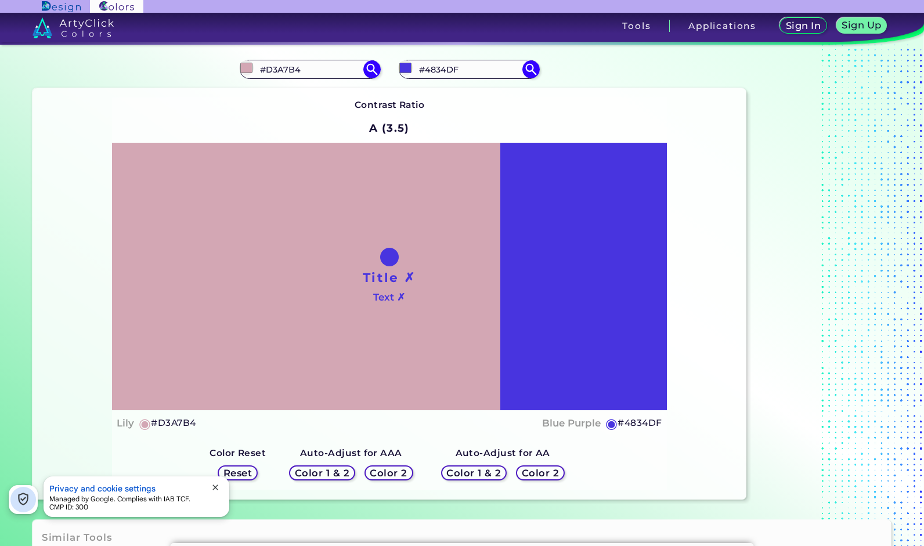
click at [497, 436] on div "Auto-Adjust for AAA Color 1 & 2 Color 2 Auto-Adjust for AA Color 1 & 2 Color 2 …" at bounding box center [389, 462] width 378 height 53
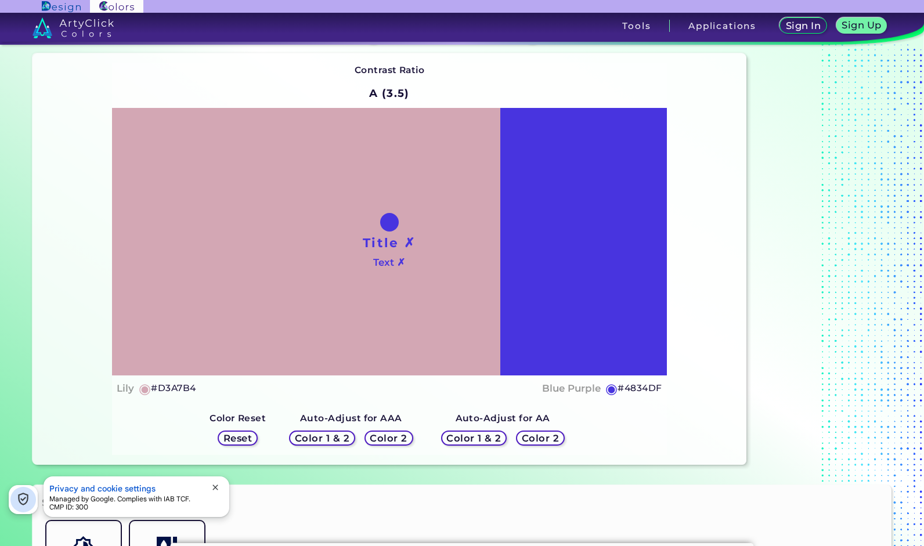
scroll to position [69, 0]
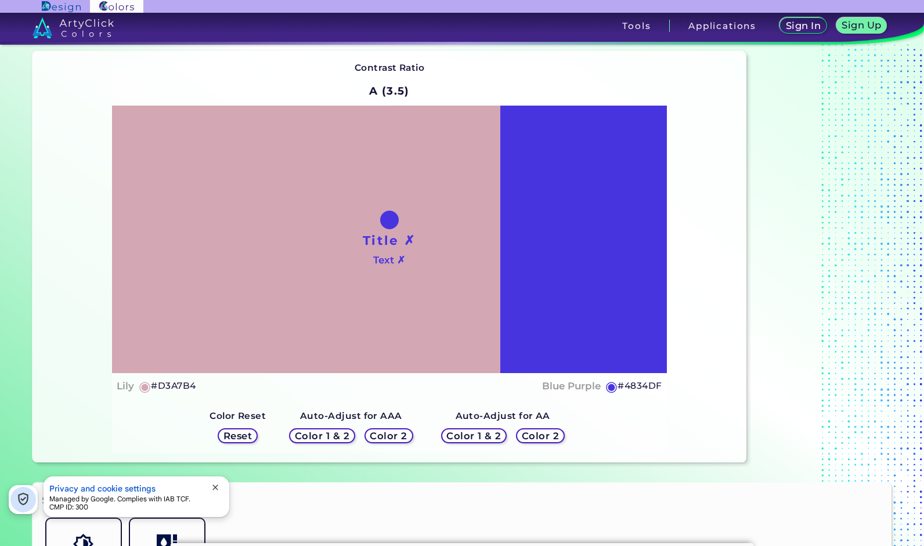
click at [544, 433] on h5 "Color 2" at bounding box center [540, 436] width 34 height 9
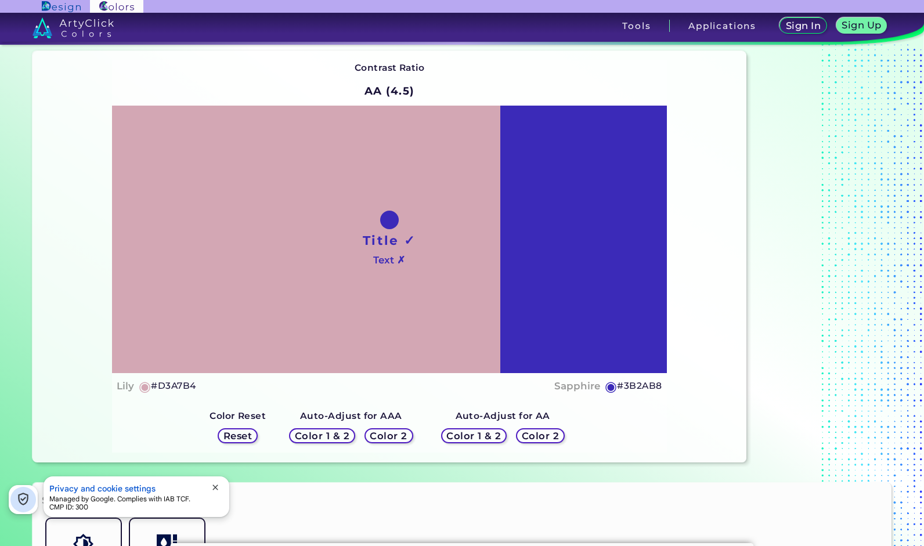
click at [684, 280] on div "Contrast Ratio AA (4.5) Title ✓ Text ✗ Lily ◉ #D3A7B4 Sapphire ◉ #3B2AB8 Color …" at bounding box center [389, 256] width 714 height 411
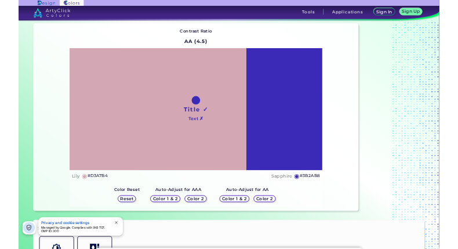
scroll to position [0, 0]
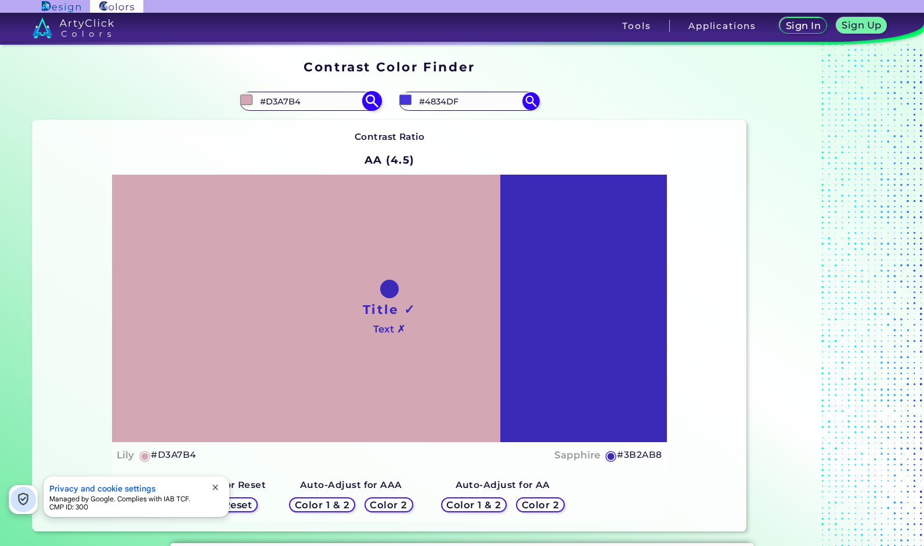
click at [290, 100] on input "#D3A7B4" at bounding box center [310, 101] width 108 height 16
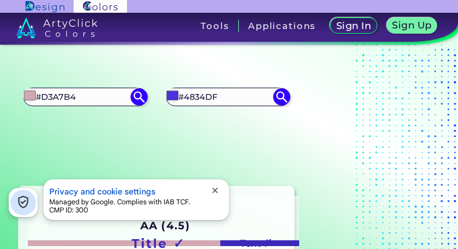
scroll to position [143, 0]
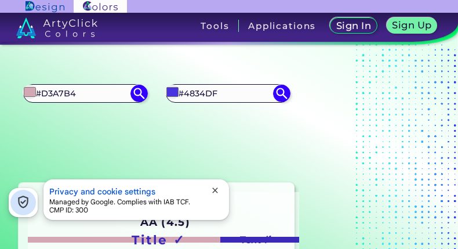
click at [215, 187] on span "close" at bounding box center [215, 190] width 9 height 9
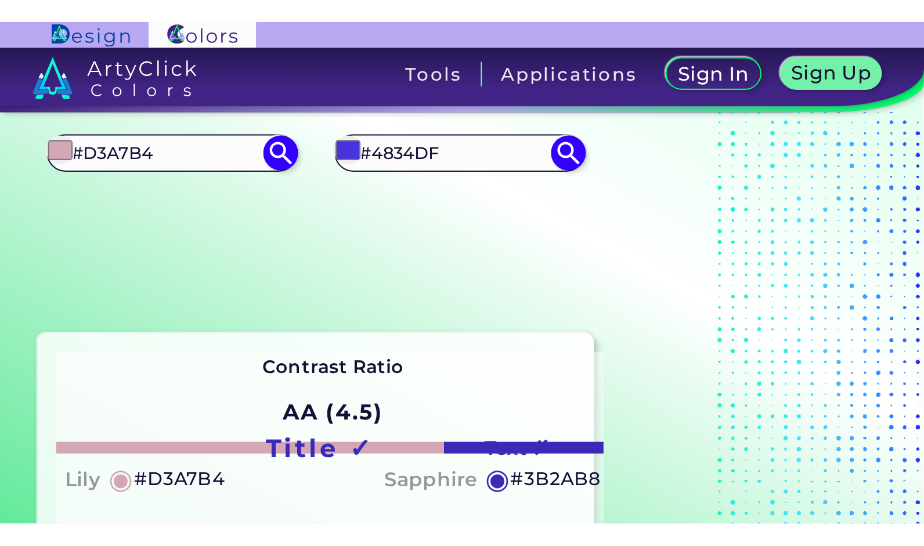
scroll to position [172, 0]
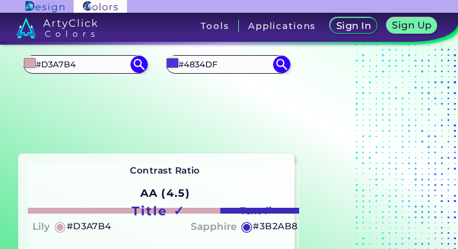
click at [117, 138] on section "#d3a7b4 #D3A7B4 #4834df #4834DF Contrast Ratio AA (4.5) Title ✓" at bounding box center [157, 199] width 286 height 317
click at [28, 64] on input "#d3a7b4" at bounding box center [30, 63] width 15 height 15
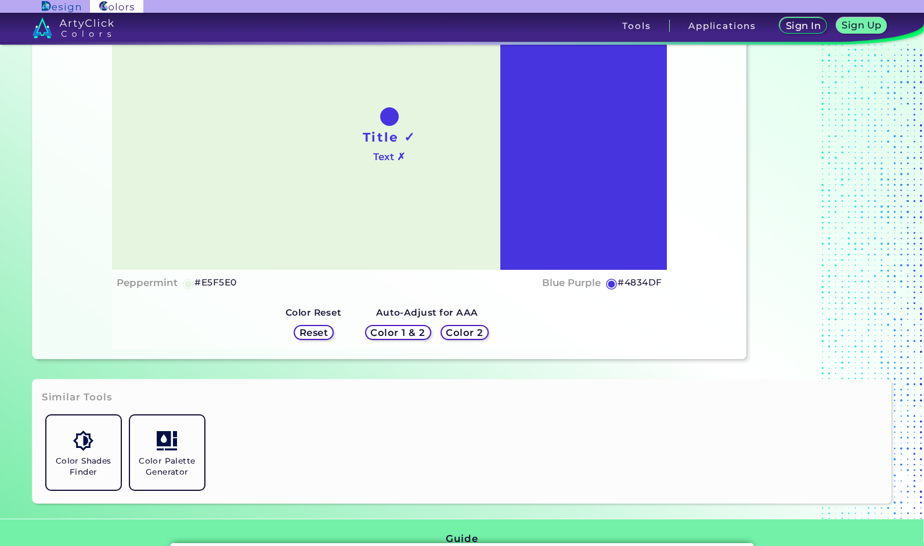
click at [472, 337] on h5 "Color 2" at bounding box center [464, 332] width 34 height 9
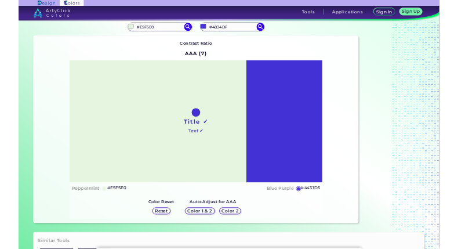
scroll to position [26, 0]
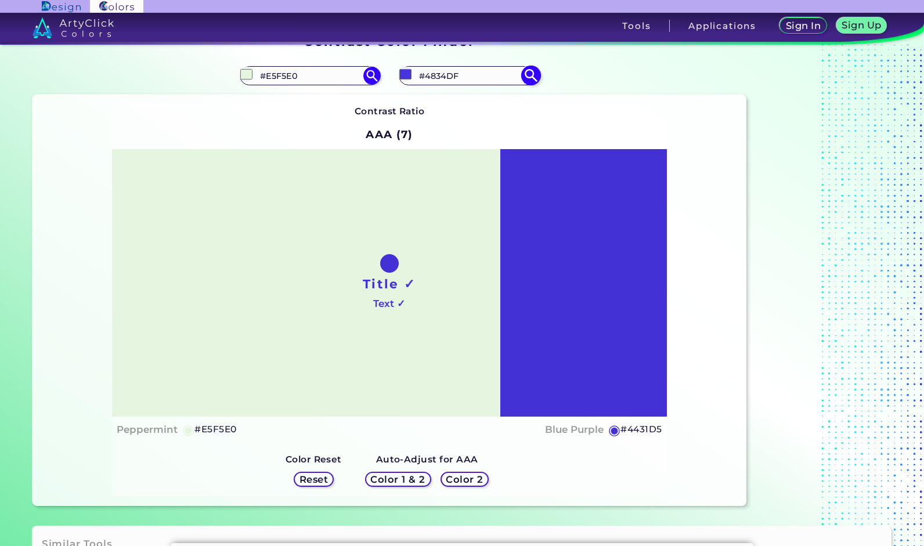
click at [406, 70] on input "#4834df" at bounding box center [405, 74] width 15 height 15
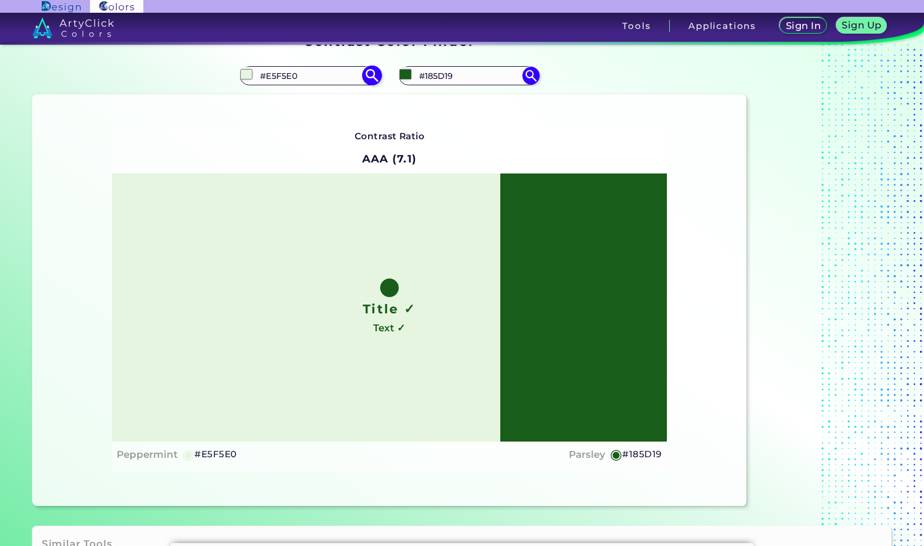
click at [282, 72] on input "#E5F5E0" at bounding box center [310, 76] width 108 height 16
click at [439, 72] on input "#185D19" at bounding box center [469, 76] width 108 height 16
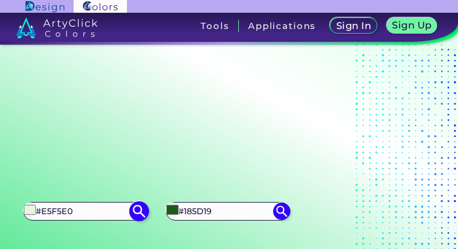
click at [29, 212] on input "#e5f5e0" at bounding box center [30, 210] width 15 height 15
click at [204, 164] on section "Contrast Color Finder" at bounding box center [157, 106] width 286 height 164
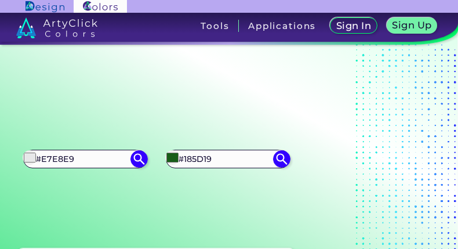
scroll to position [82, 0]
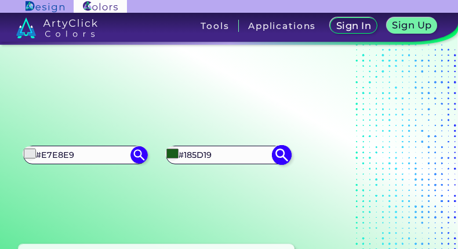
click at [171, 150] on input "#185d19" at bounding box center [172, 153] width 15 height 15
click at [154, 81] on section "Contrast Color Finder" at bounding box center [157, 50] width 286 height 164
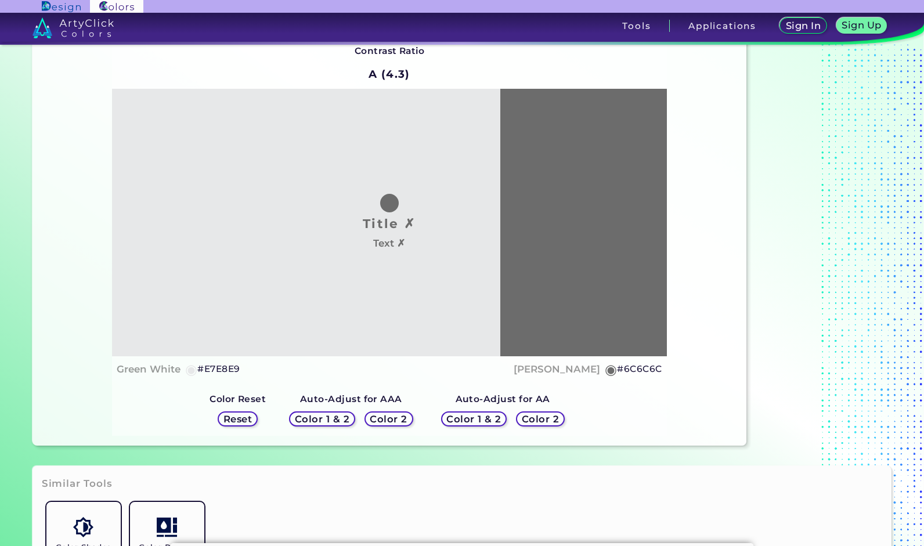
scroll to position [85, 0]
click at [339, 424] on h5 "Color 1 & 2" at bounding box center [322, 419] width 49 height 9
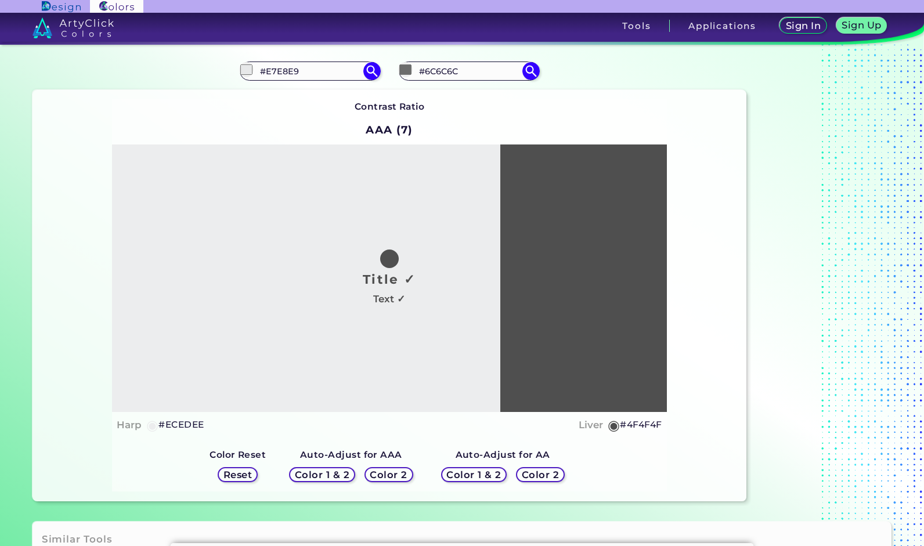
scroll to position [0, 0]
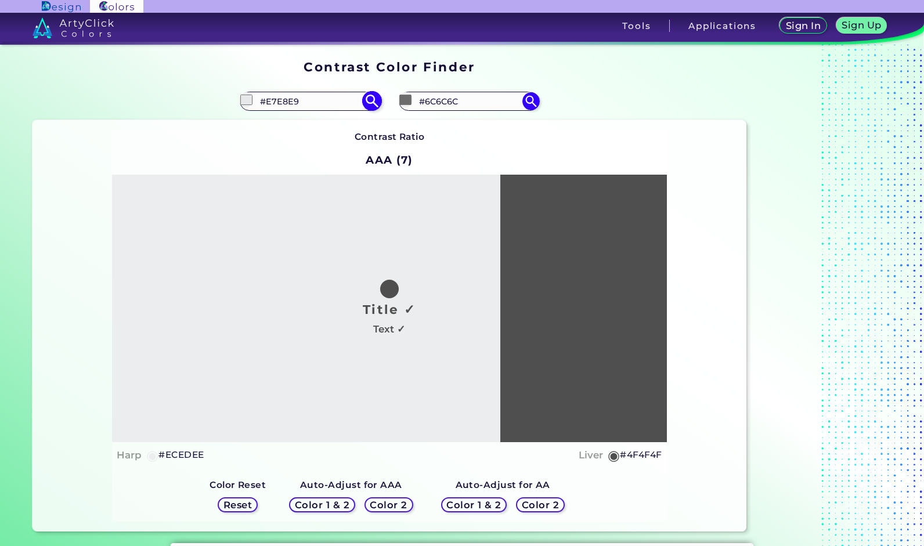
click at [284, 95] on input "#E7E8E9" at bounding box center [310, 101] width 108 height 16
drag, startPoint x: 465, startPoint y: 100, endPoint x: 392, endPoint y: 95, distance: 73.3
click at [392, 95] on div "#6c6c6c #6C6C6C" at bounding box center [567, 101] width 357 height 37
